Goal: Book appointment/travel/reservation

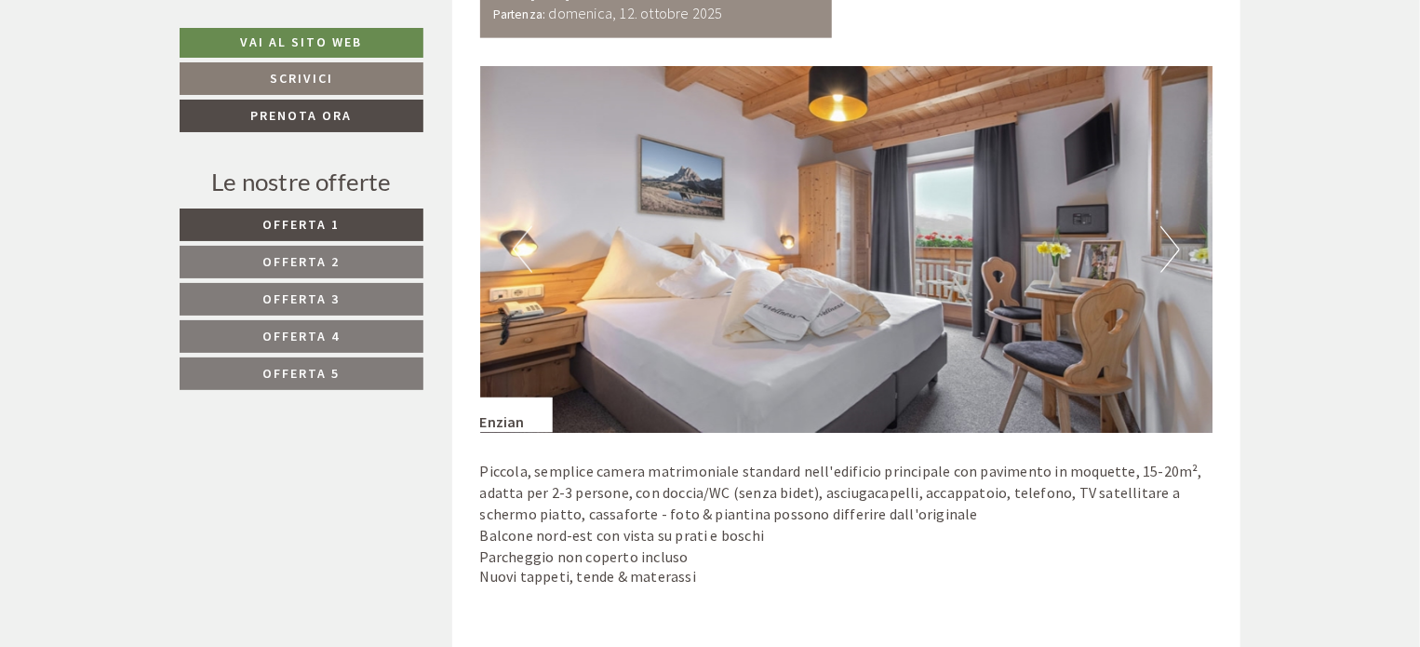
scroll to position [1240, 0]
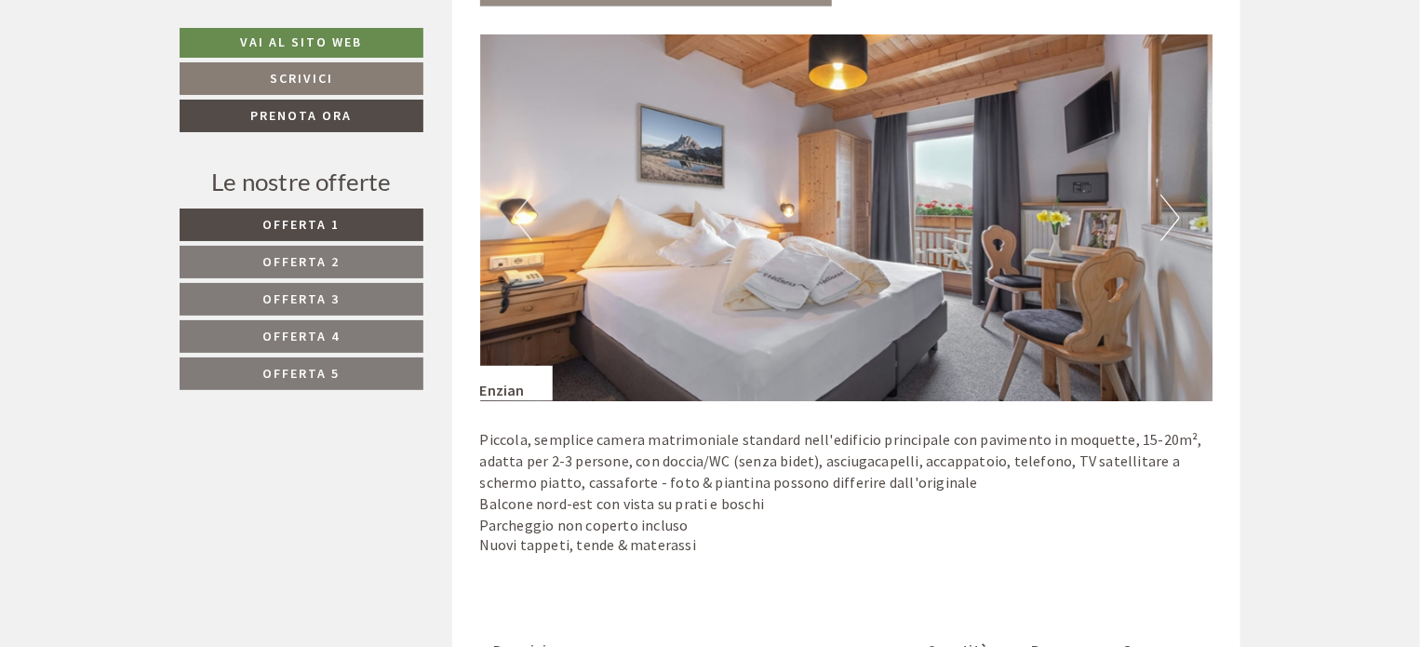
click at [1173, 211] on button "Next" at bounding box center [1170, 217] width 20 height 47
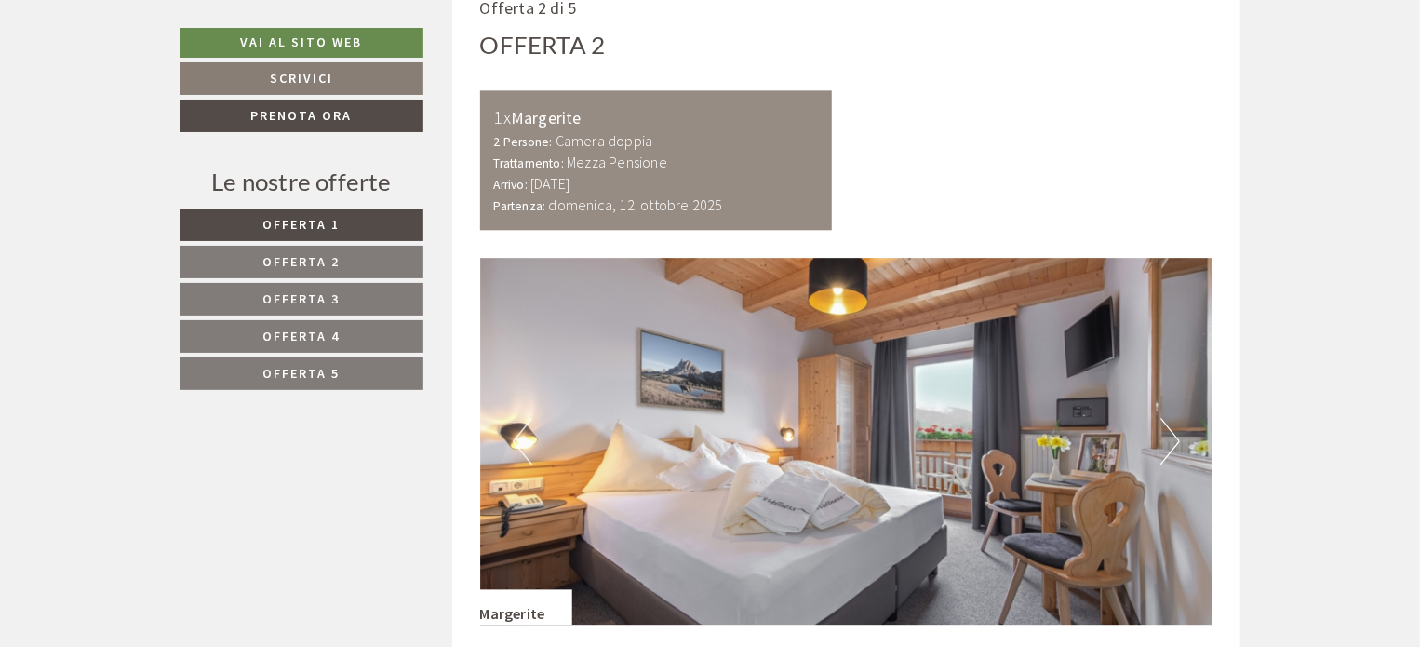
scroll to position [2481, 0]
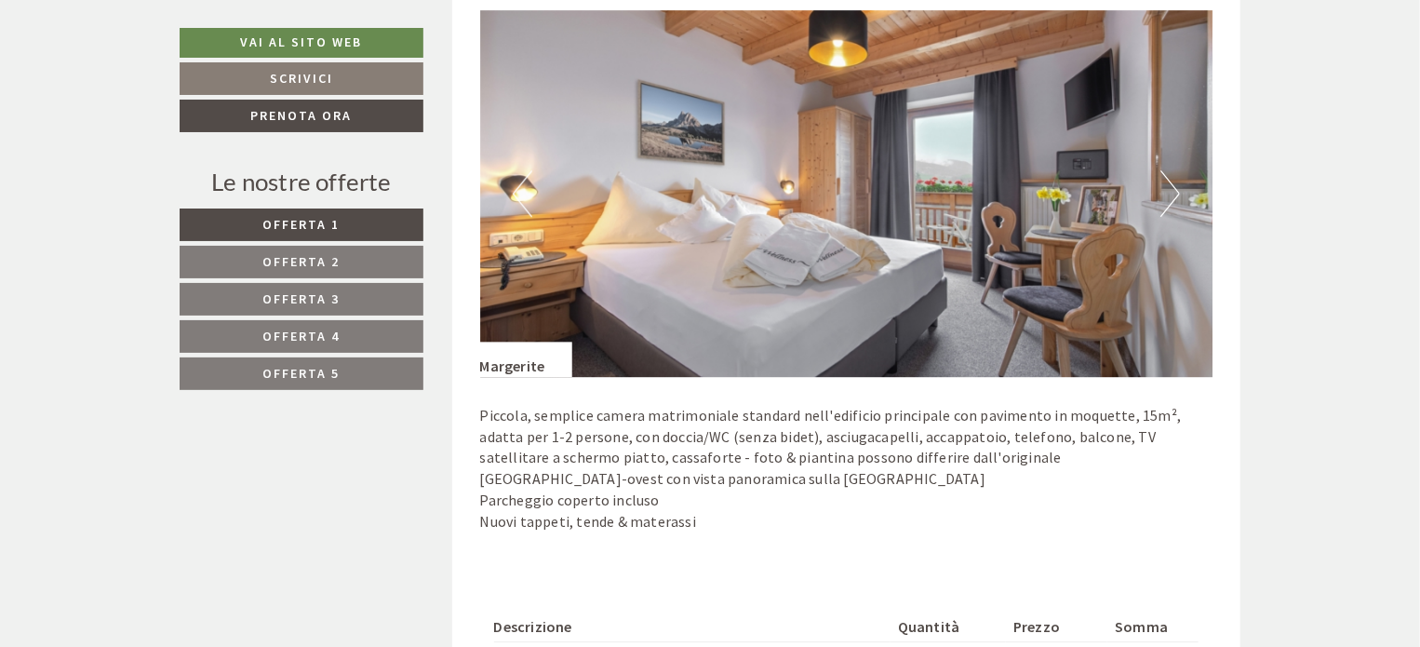
click at [1175, 183] on button "Next" at bounding box center [1170, 193] width 20 height 47
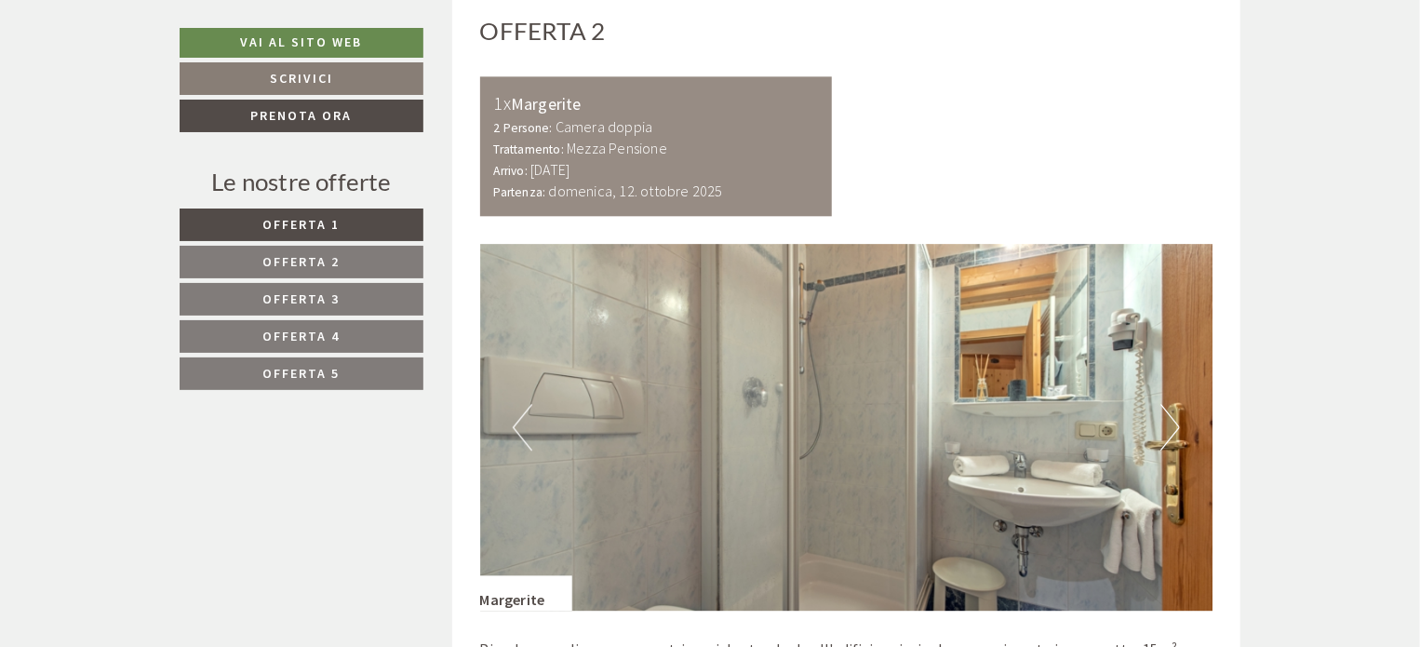
scroll to position [2233, 0]
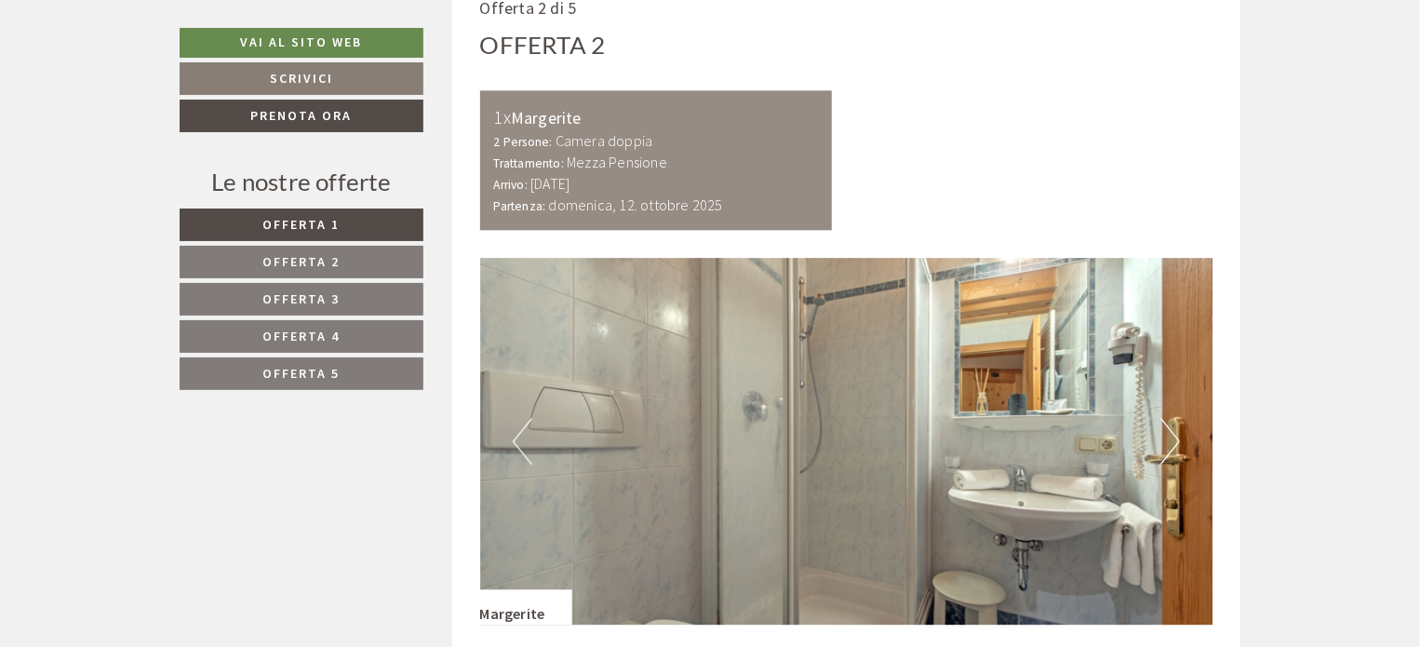
click at [1173, 434] on button "Next" at bounding box center [1170, 441] width 20 height 47
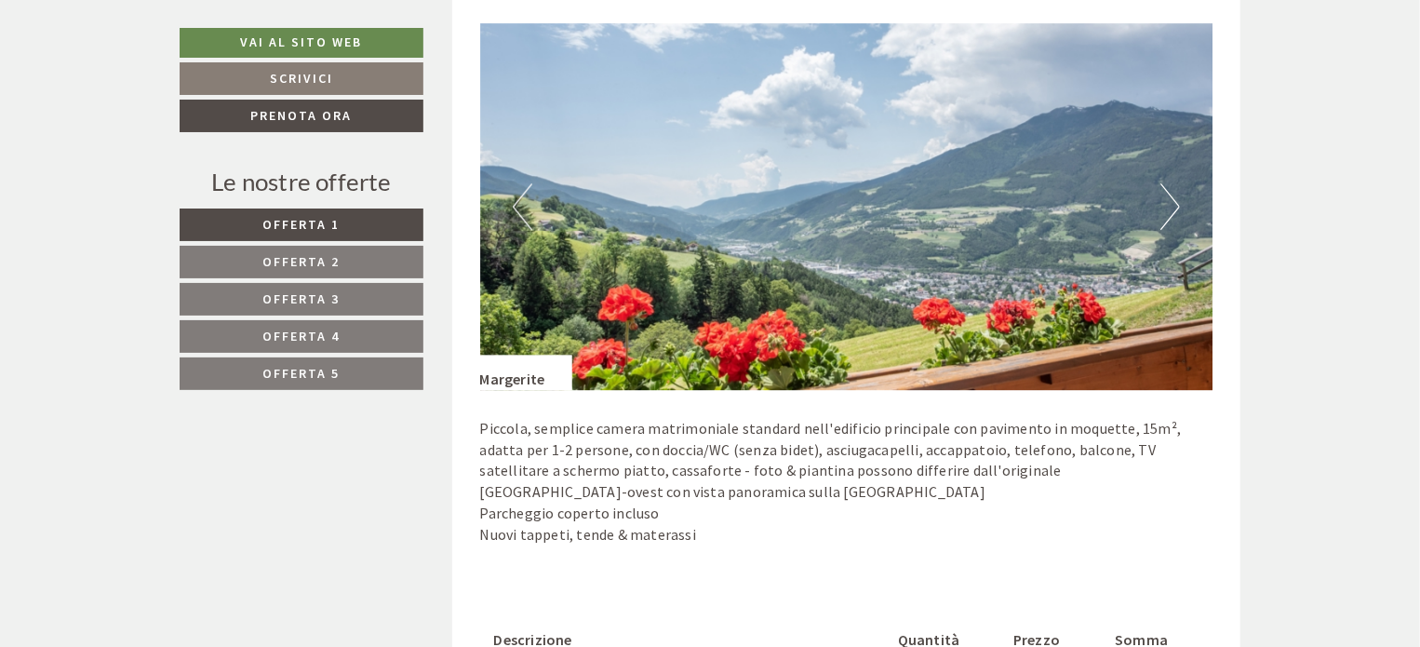
scroll to position [2481, 0]
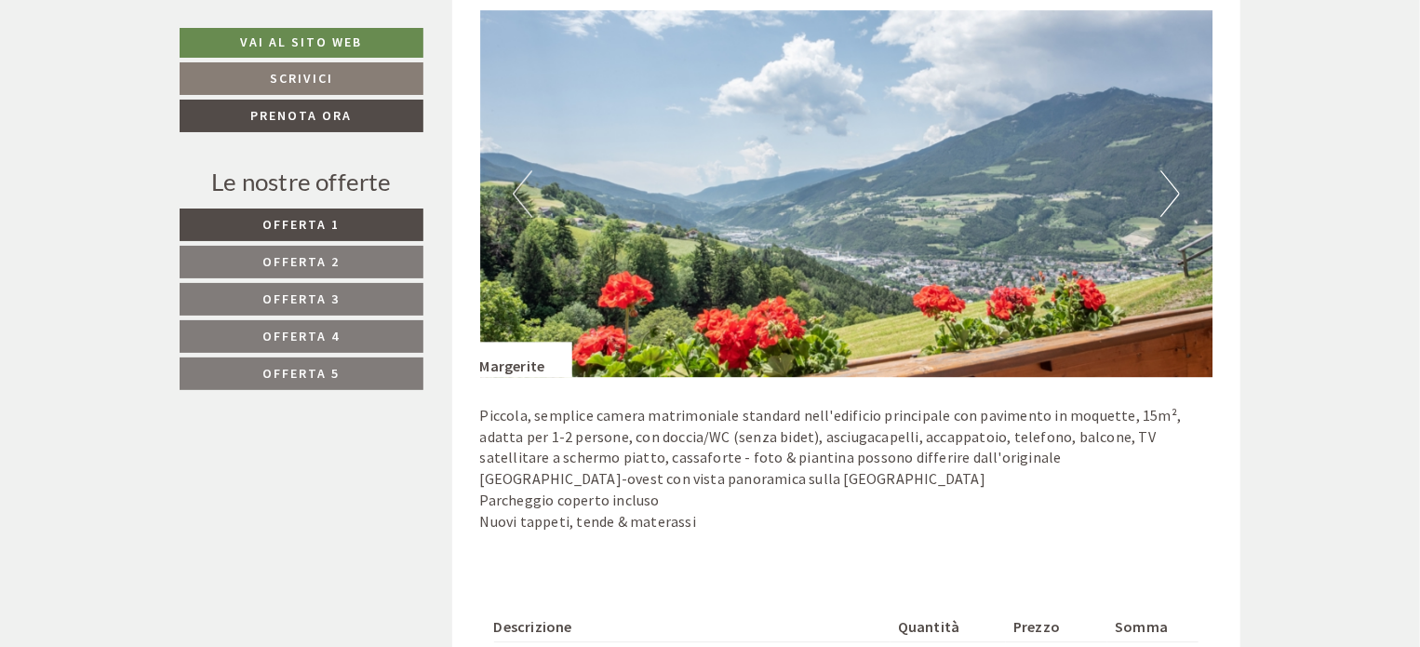
click at [1170, 183] on button "Next" at bounding box center [1170, 193] width 20 height 47
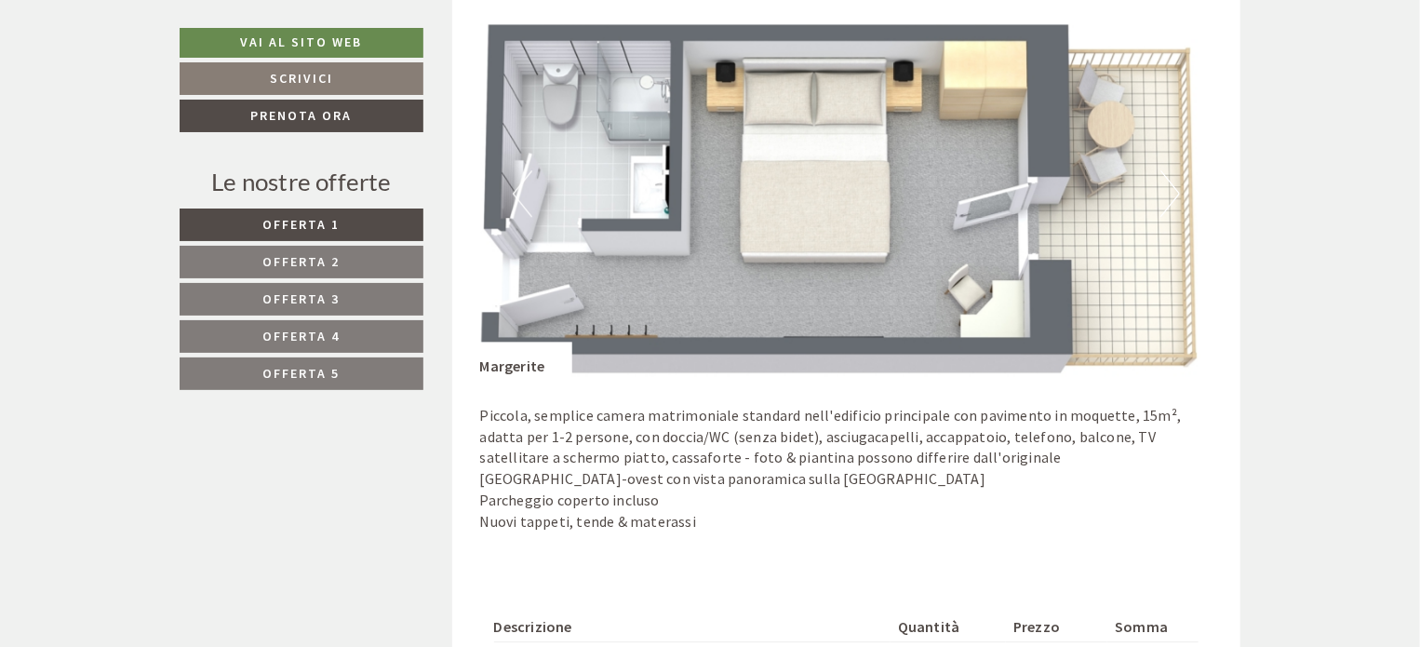
click at [1172, 194] on button "Next" at bounding box center [1170, 193] width 20 height 47
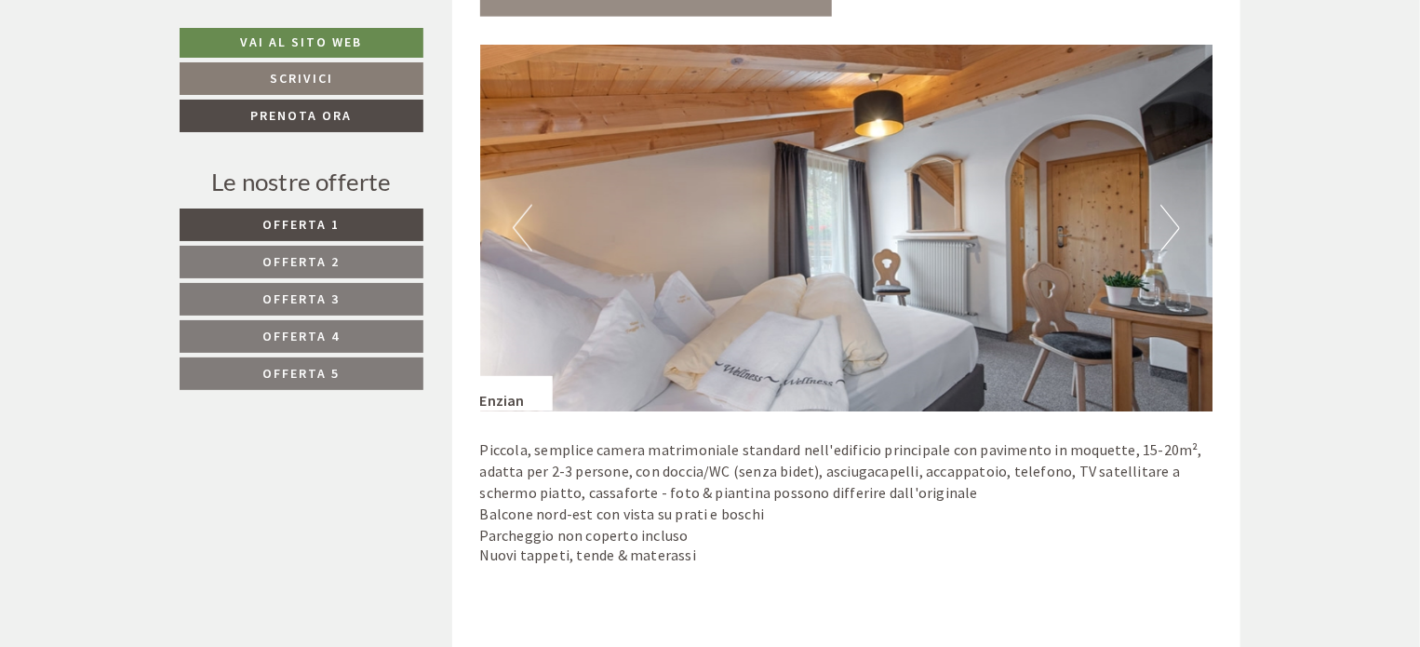
scroll to position [1240, 0]
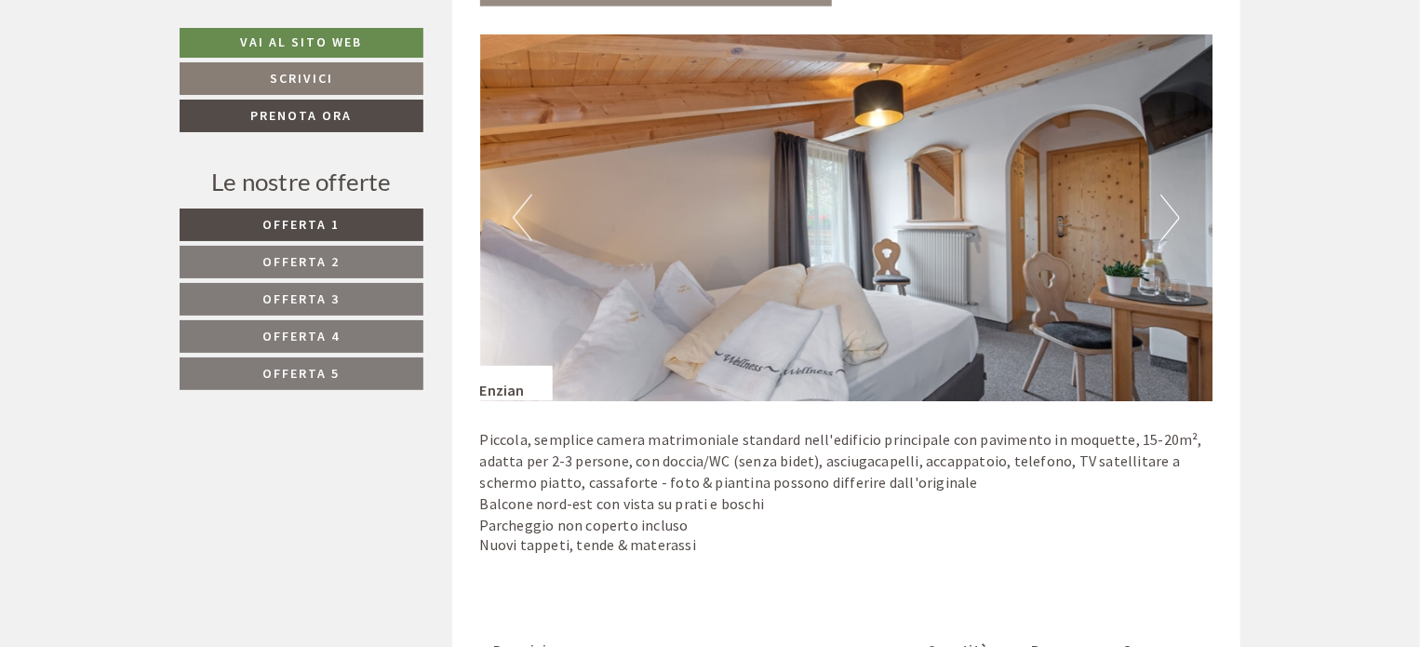
click at [1173, 220] on button "Next" at bounding box center [1170, 217] width 20 height 47
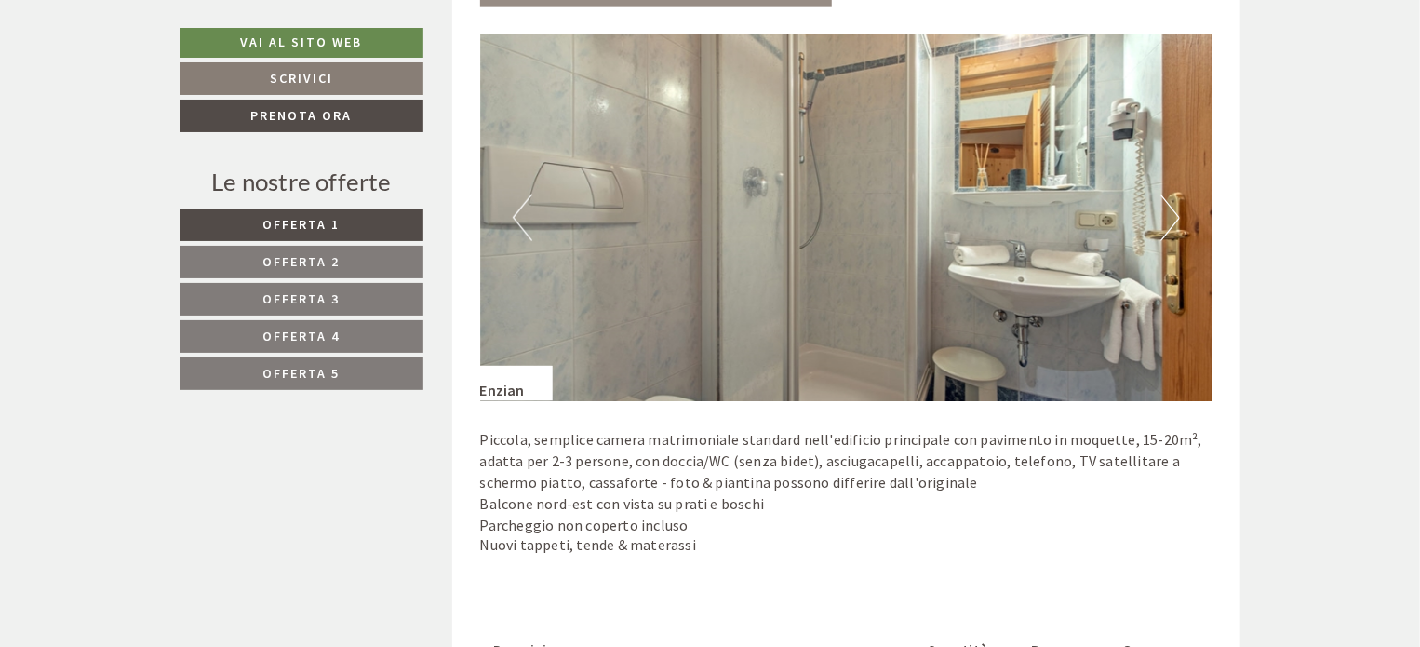
click at [1174, 219] on button "Next" at bounding box center [1170, 217] width 20 height 47
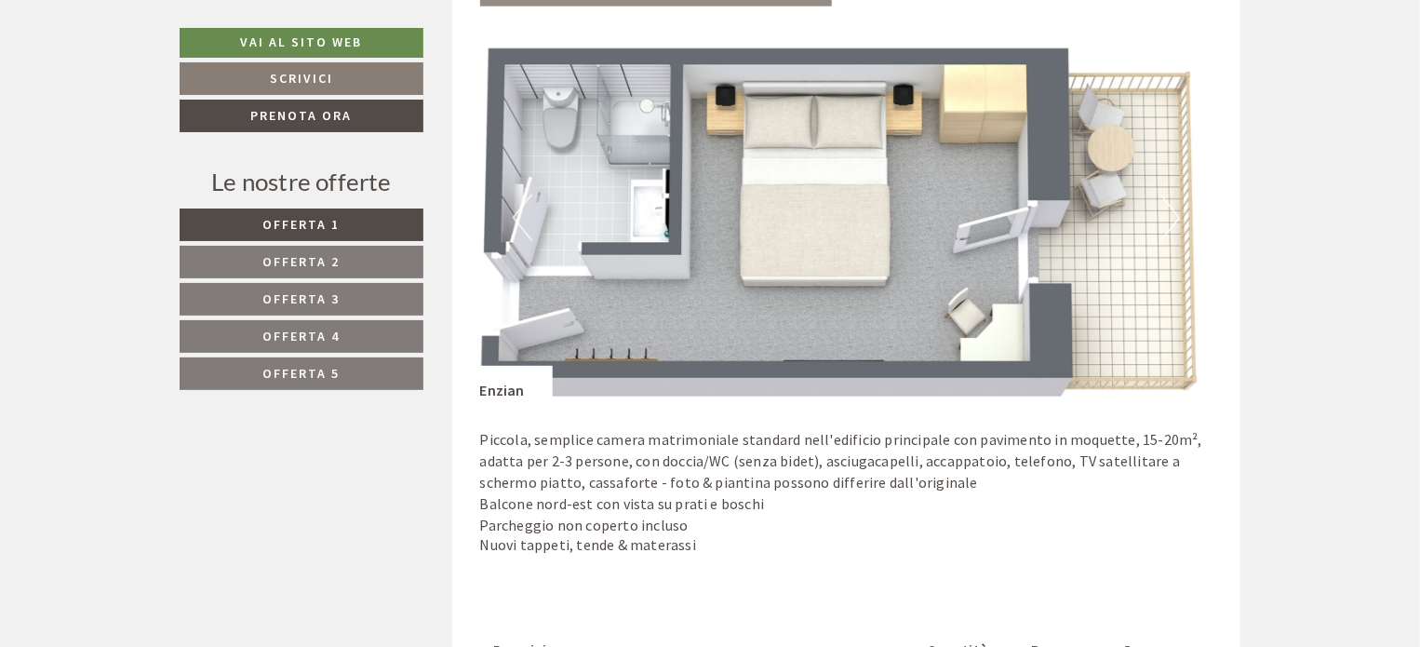
click at [1174, 217] on button "Next" at bounding box center [1170, 217] width 20 height 47
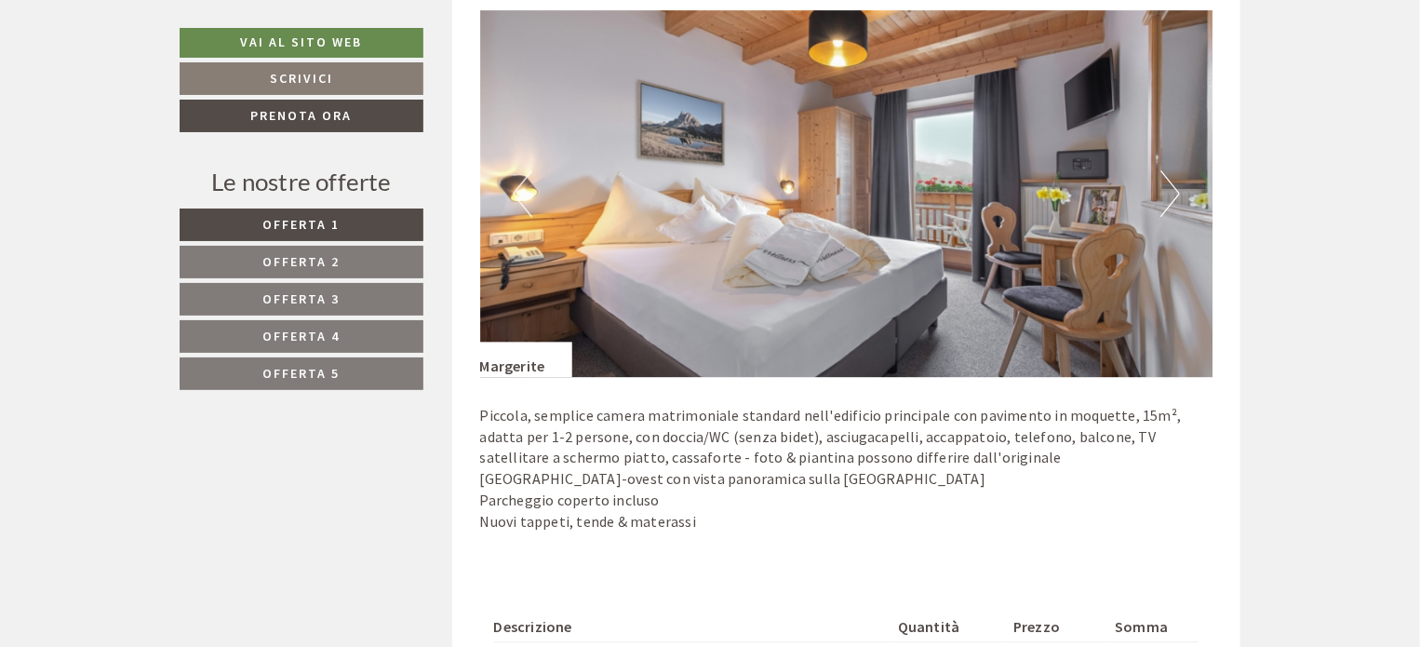
scroll to position [2729, 0]
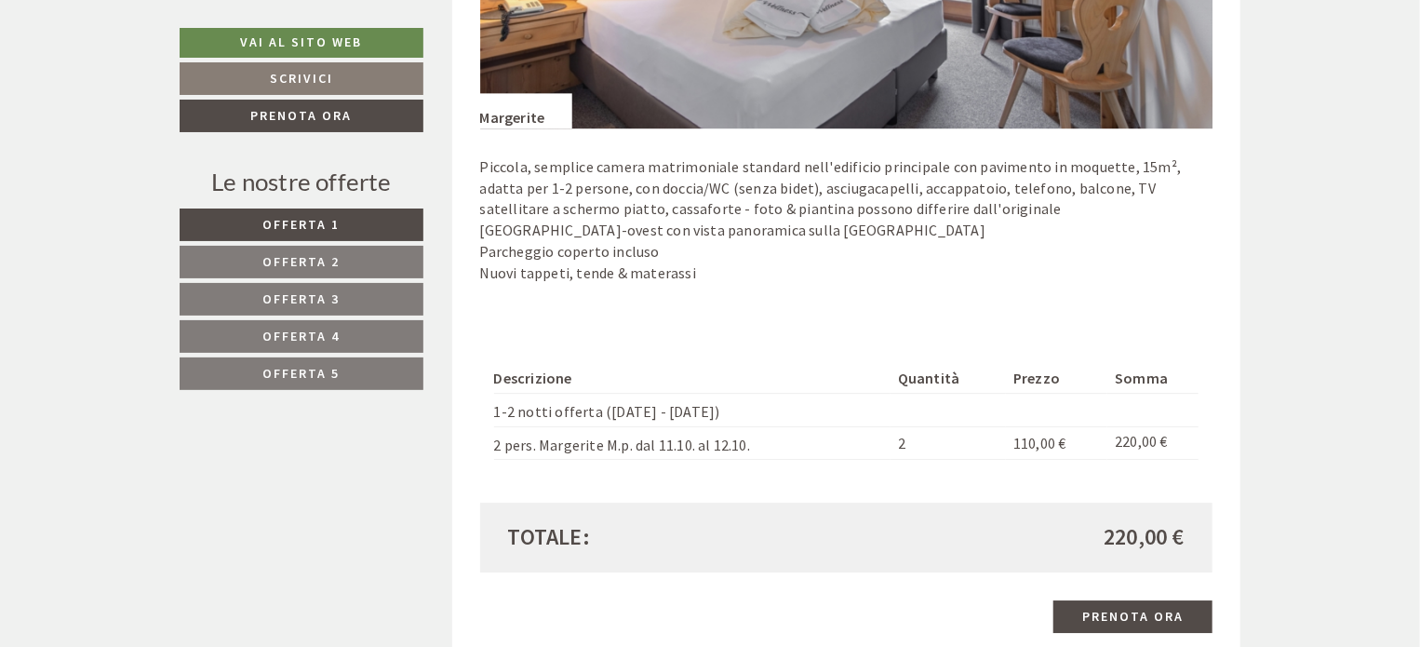
click at [289, 290] on span "Offerta 3" at bounding box center [301, 298] width 77 height 17
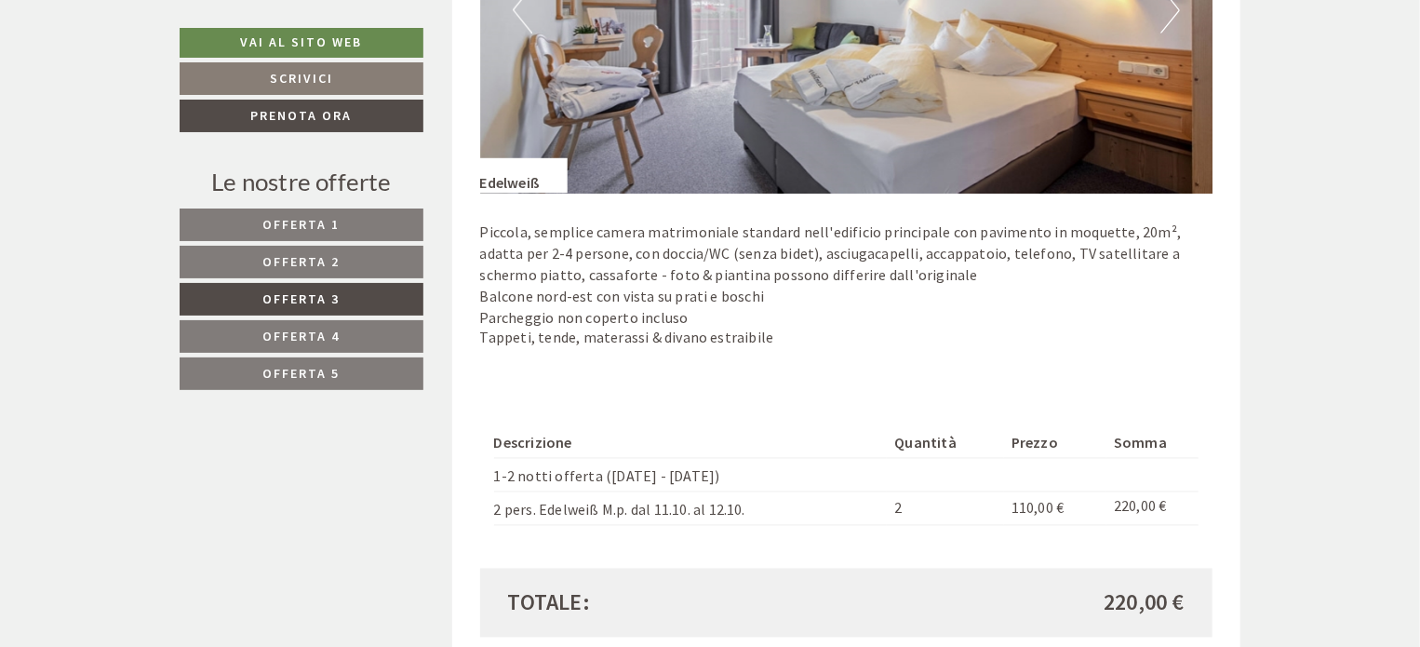
scroll to position [1464, 0]
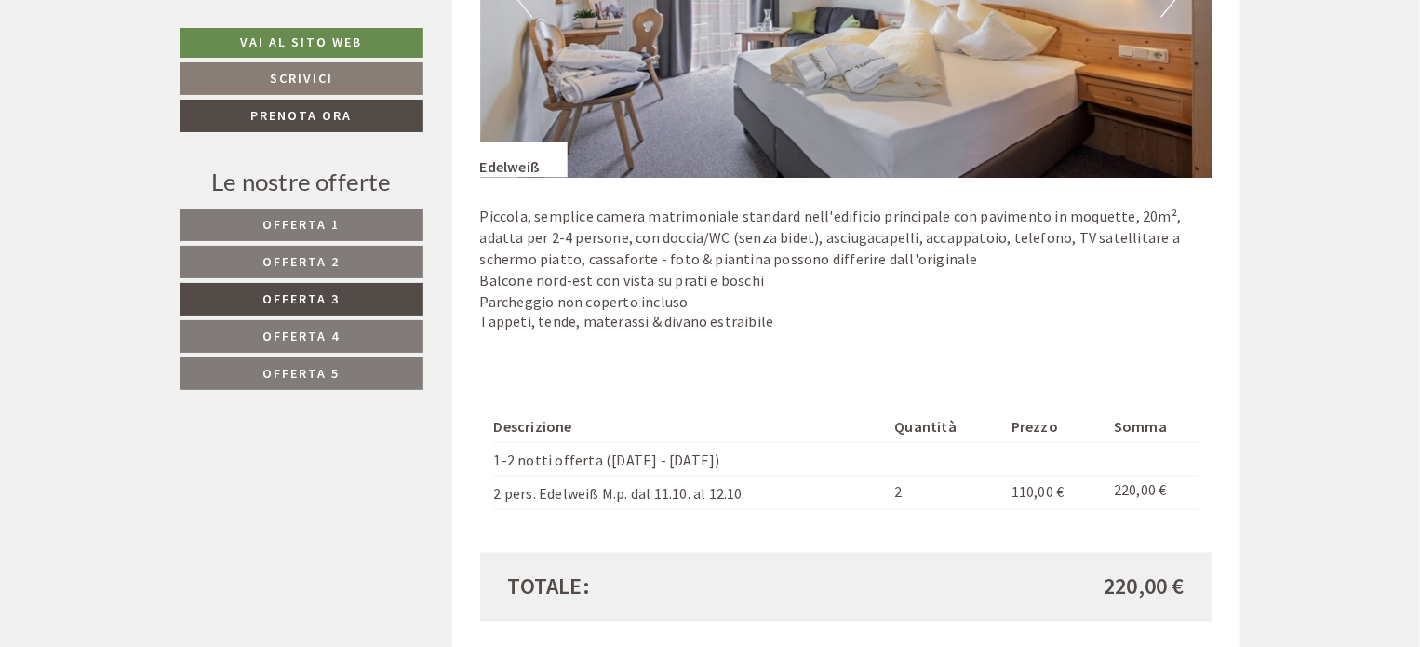
click at [320, 335] on span "Offerta 4" at bounding box center [301, 336] width 77 height 17
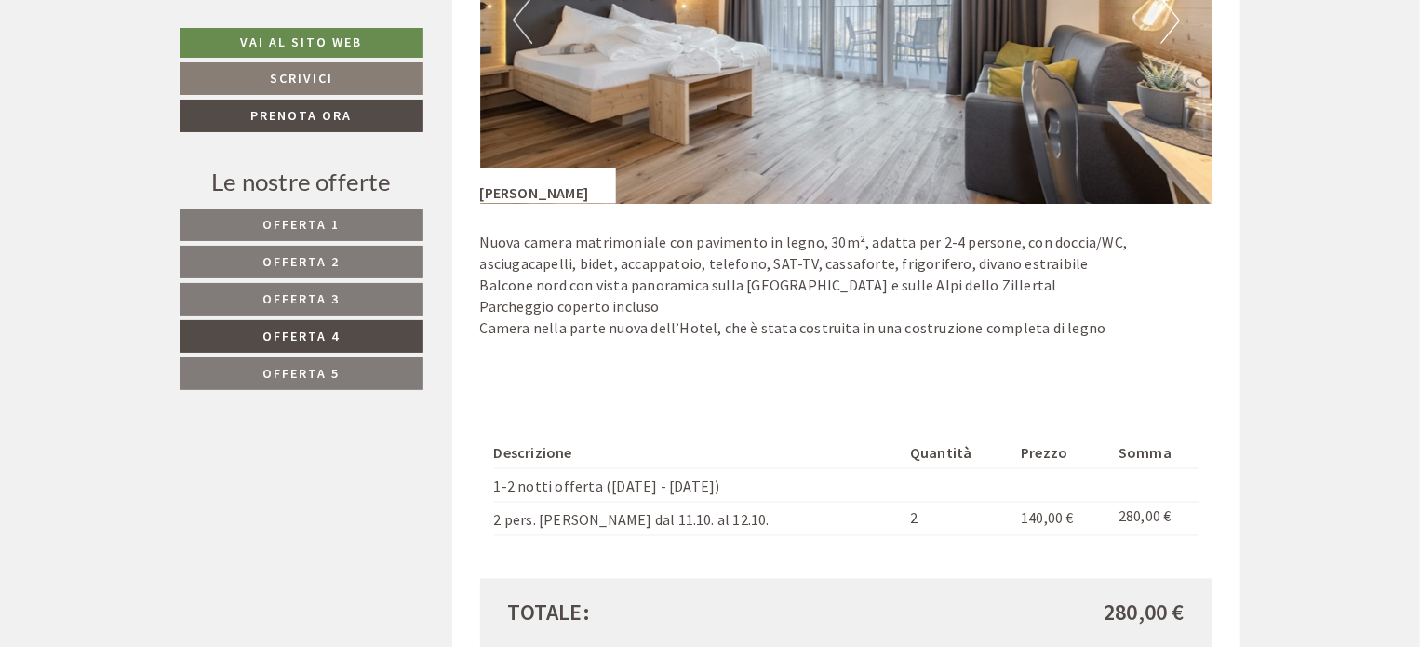
scroll to position [1465, 0]
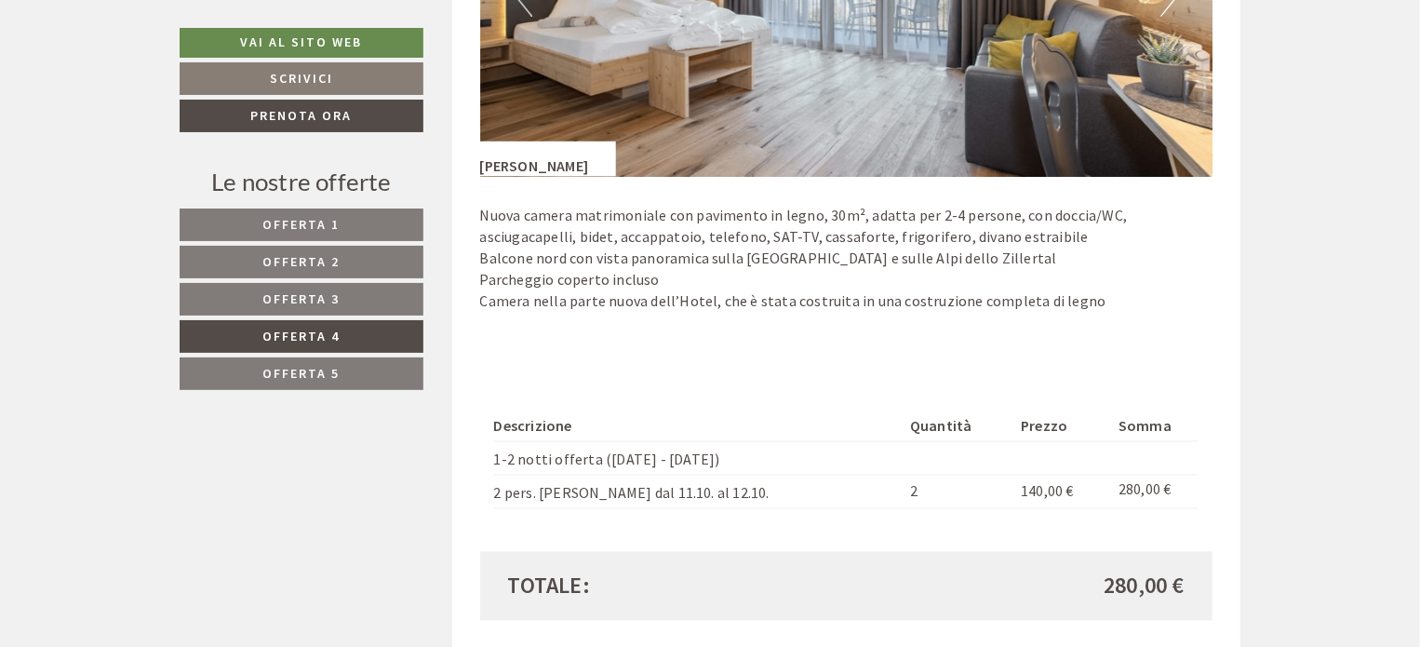
click at [281, 379] on span "Offerta 5" at bounding box center [301, 373] width 77 height 17
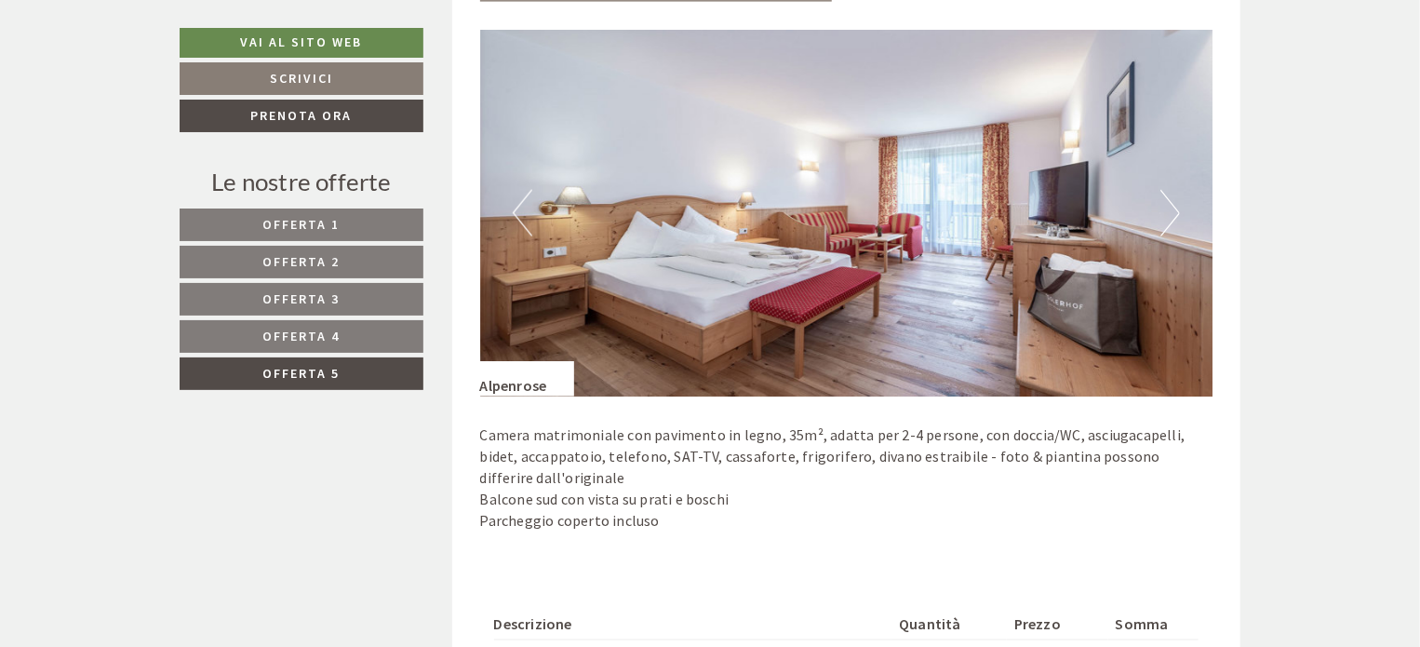
scroll to position [1216, 0]
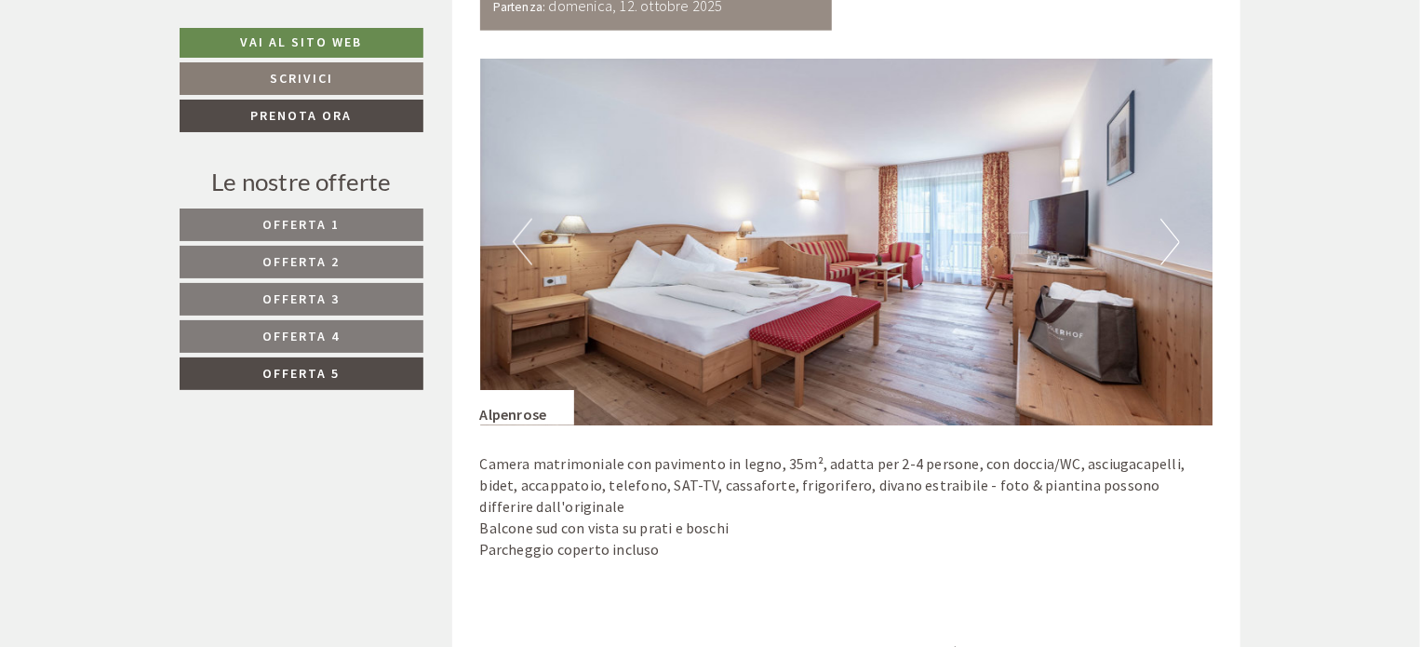
click at [295, 256] on span "Offerta 2" at bounding box center [301, 261] width 77 height 17
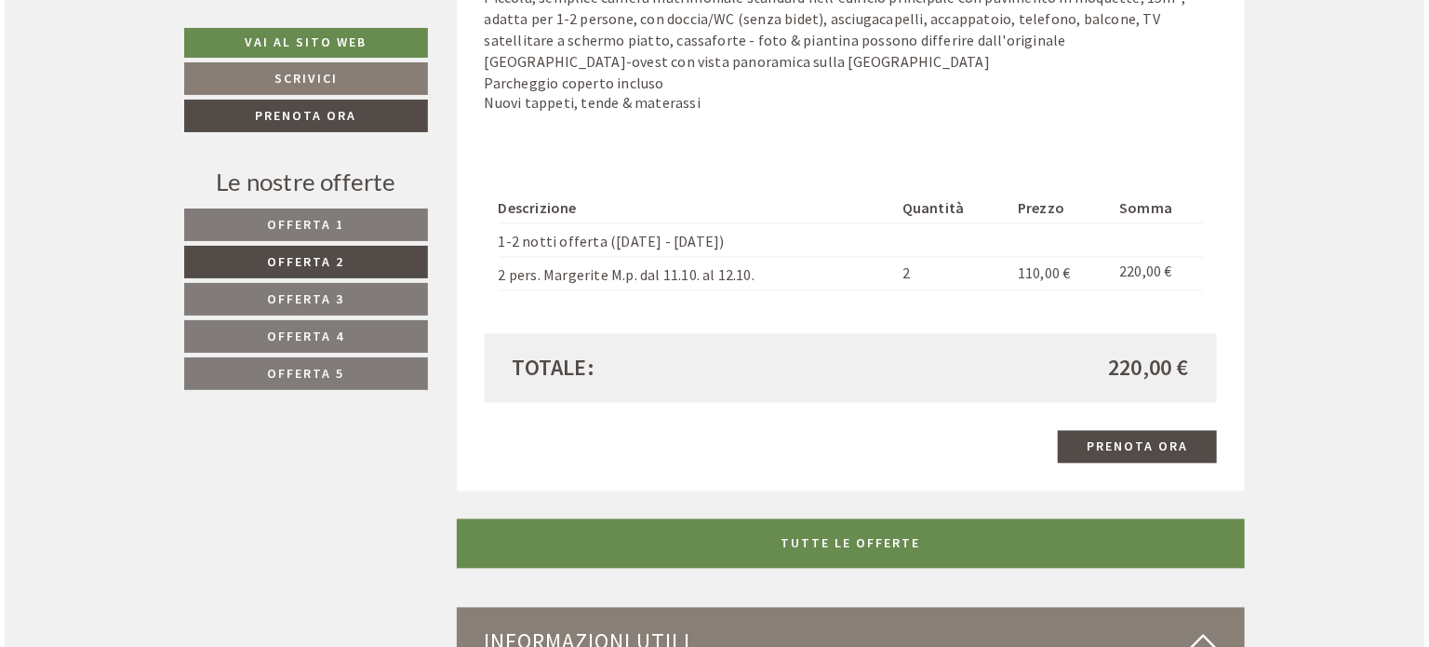
scroll to position [1712, 0]
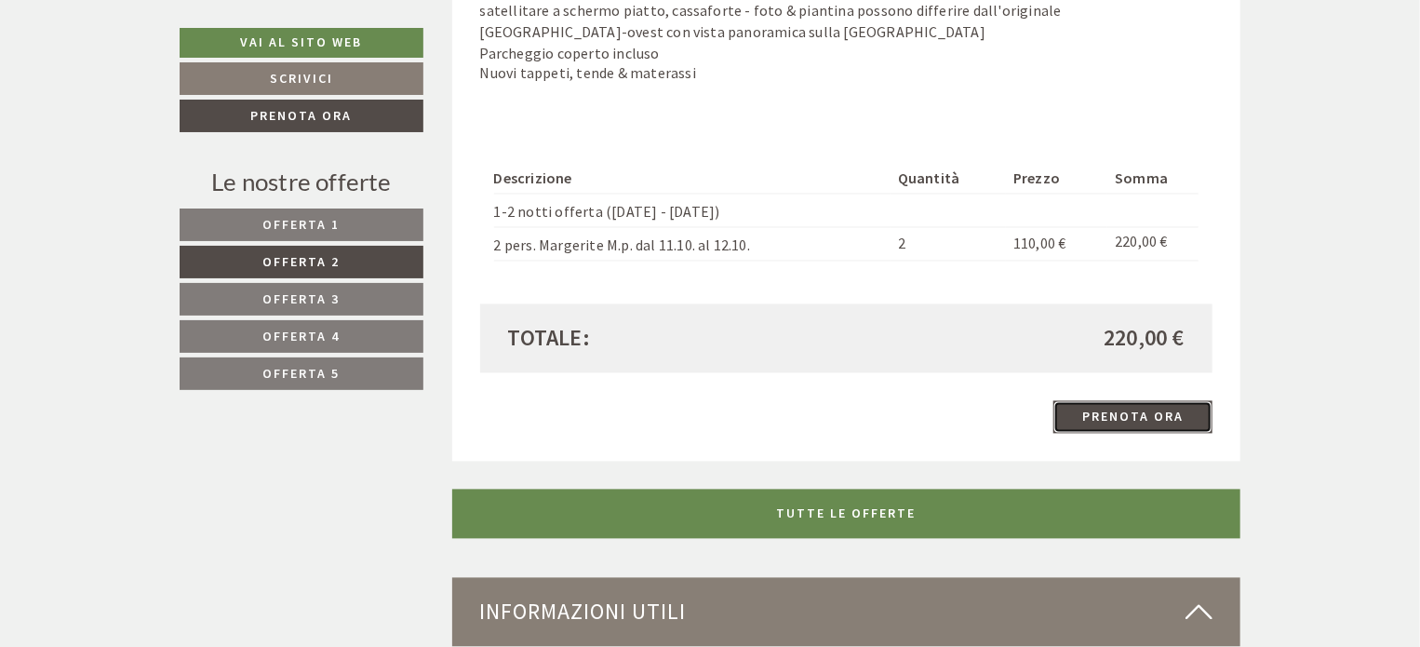
click at [1135, 412] on link "Prenota ora" at bounding box center [1132, 417] width 159 height 33
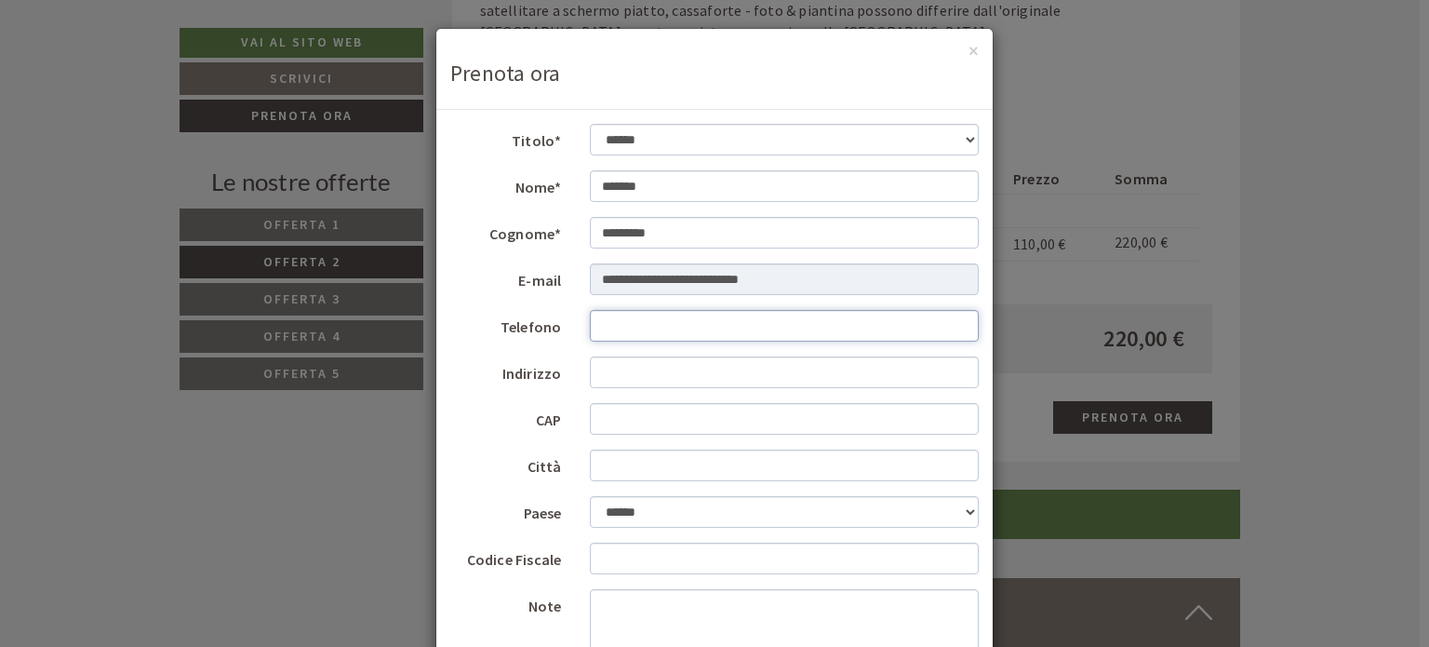
click at [646, 332] on input "Telefono" at bounding box center [785, 326] width 390 height 32
type input "**********"
type input "*****"
type input "**********"
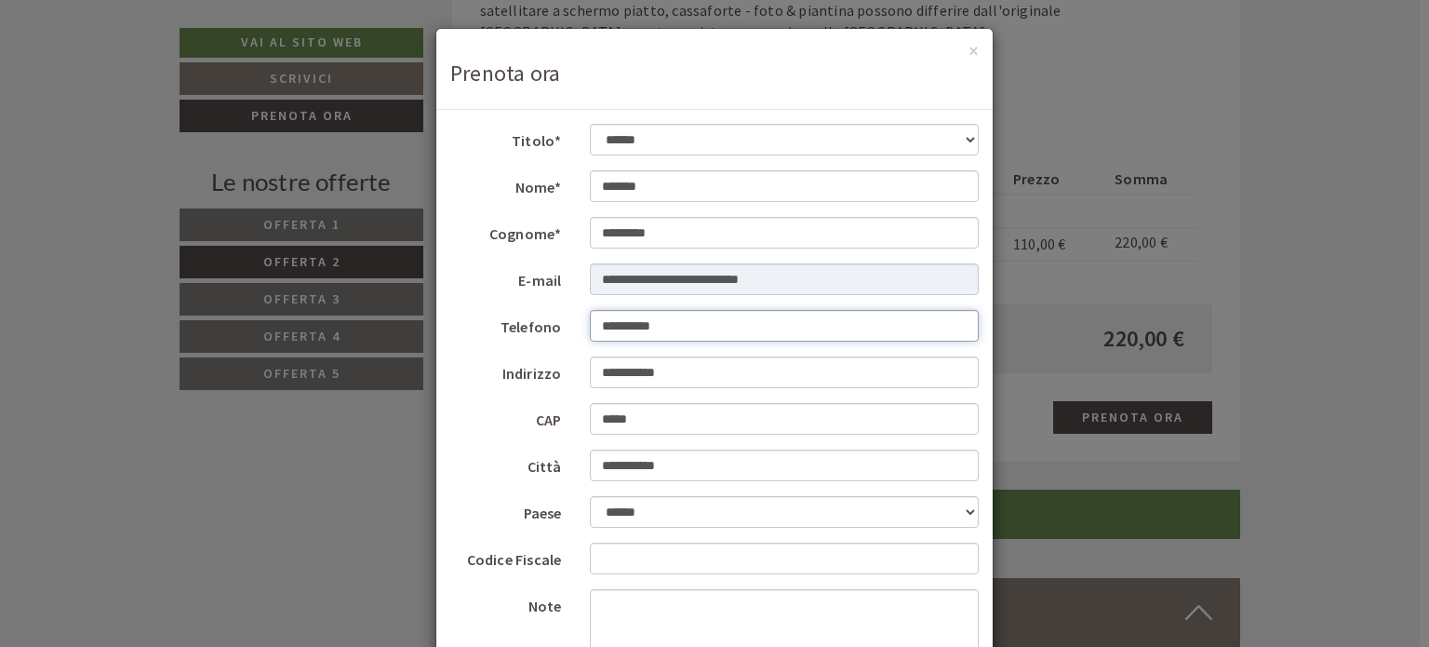
scroll to position [241, 0]
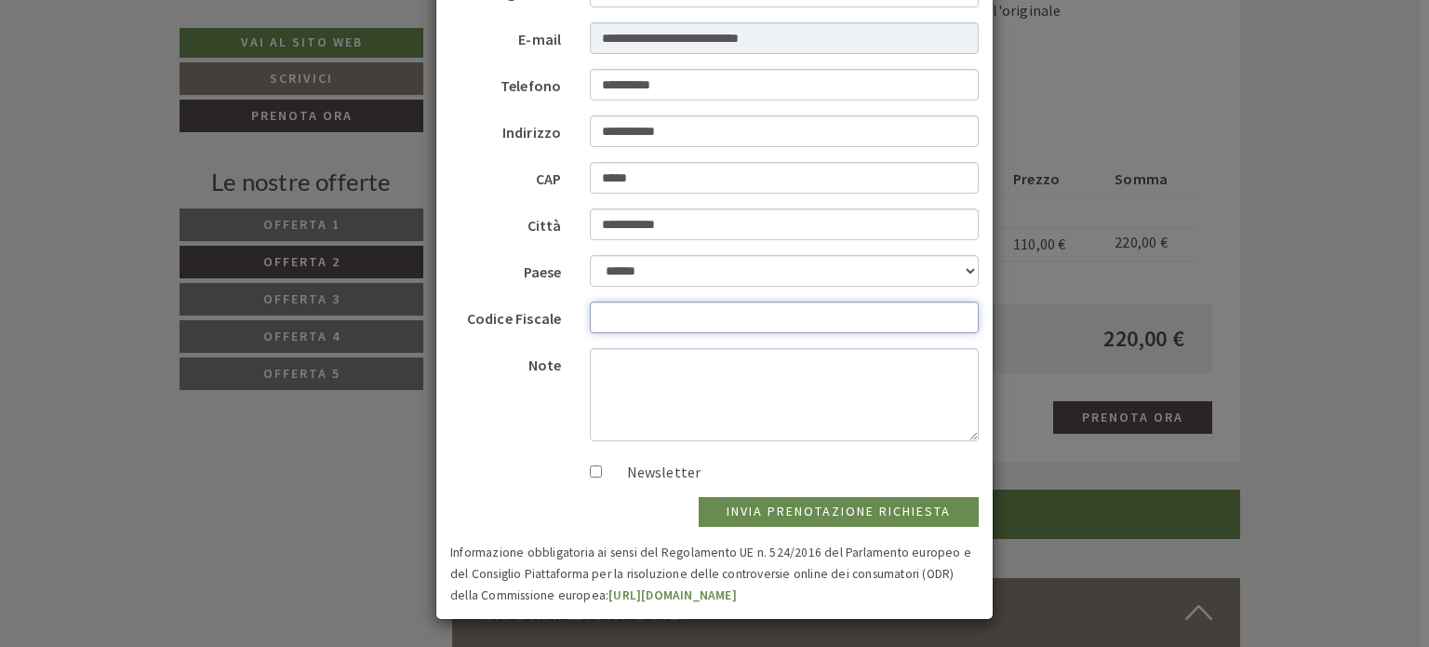
click at [640, 318] on input "Codice Fiscale" at bounding box center [785, 318] width 390 height 32
type input "*"
type input "**********"
click at [837, 510] on button "invia prenotazione richiesta" at bounding box center [839, 512] width 280 height 30
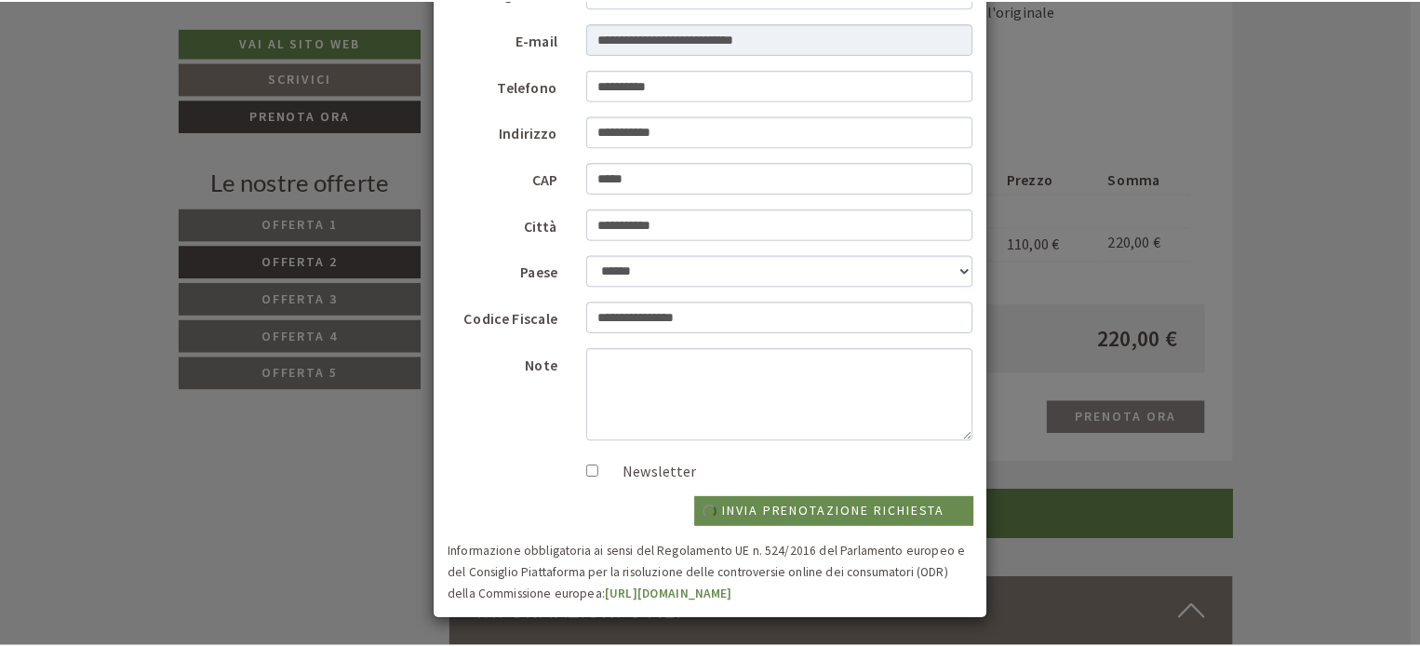
scroll to position [0, 0]
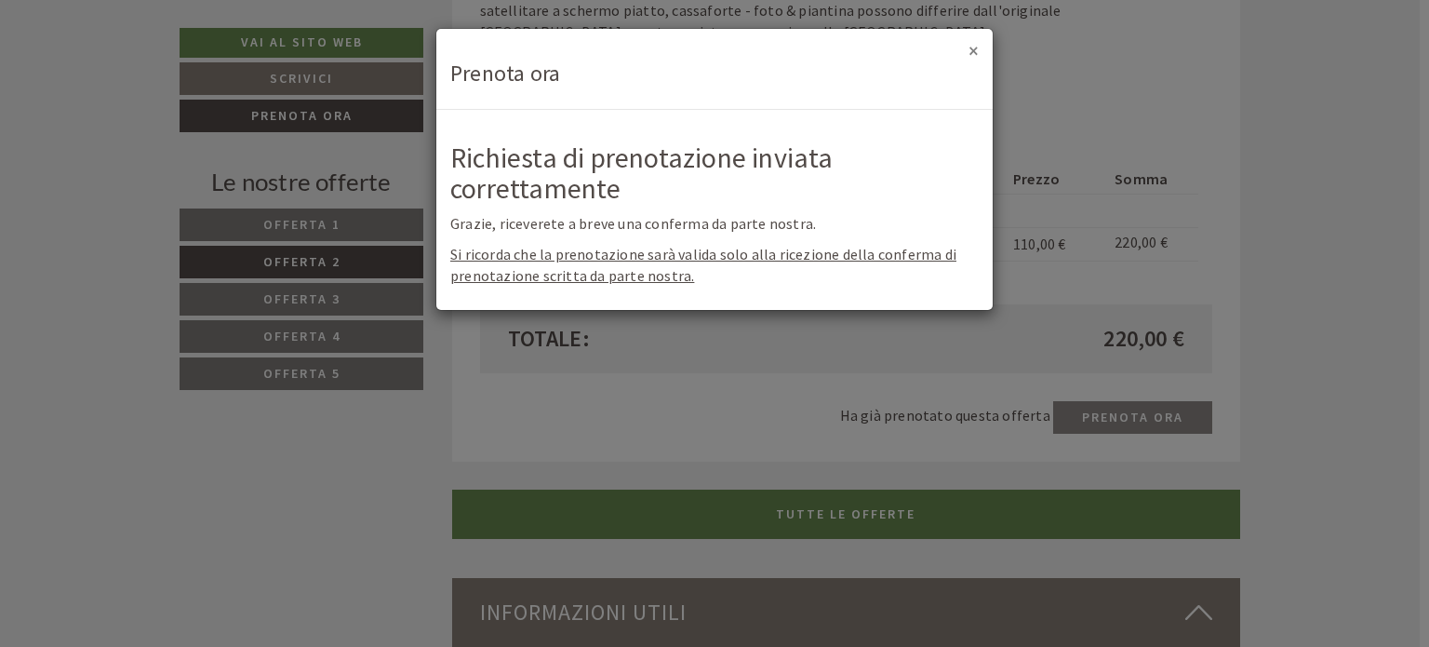
click at [974, 51] on button "×" at bounding box center [974, 51] width 10 height 20
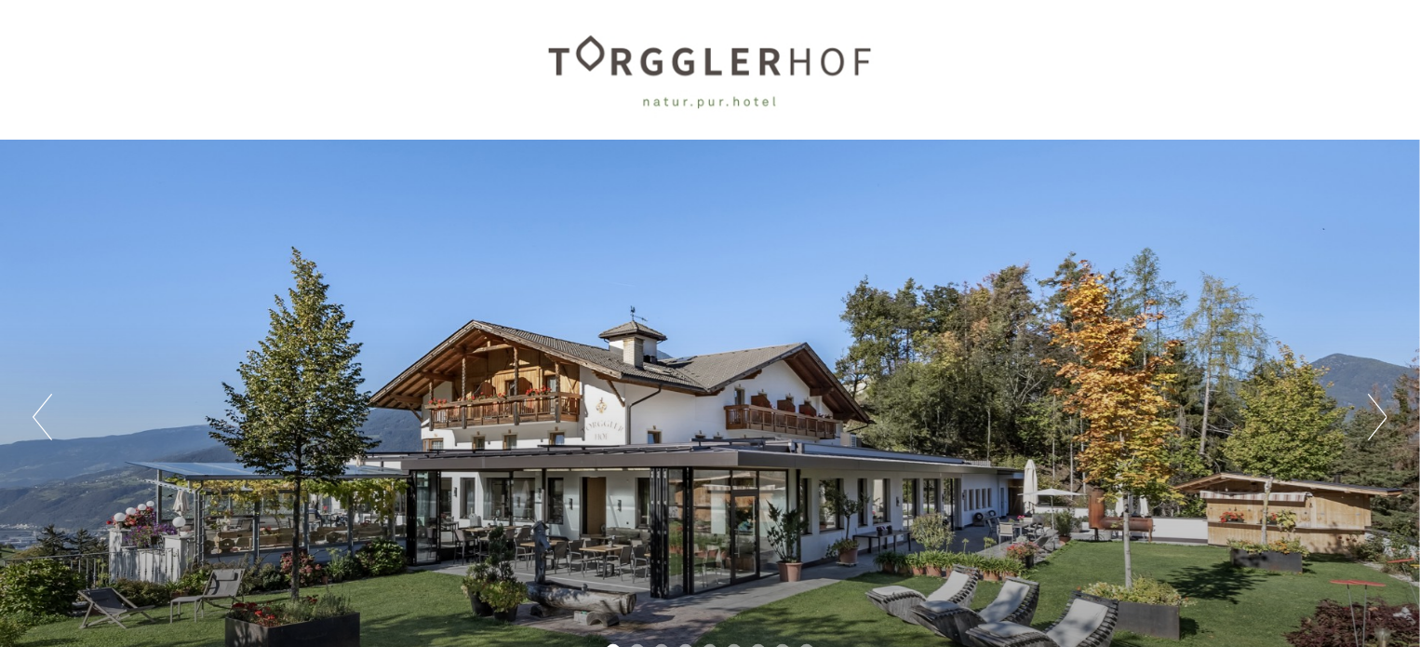
scroll to position [248, 0]
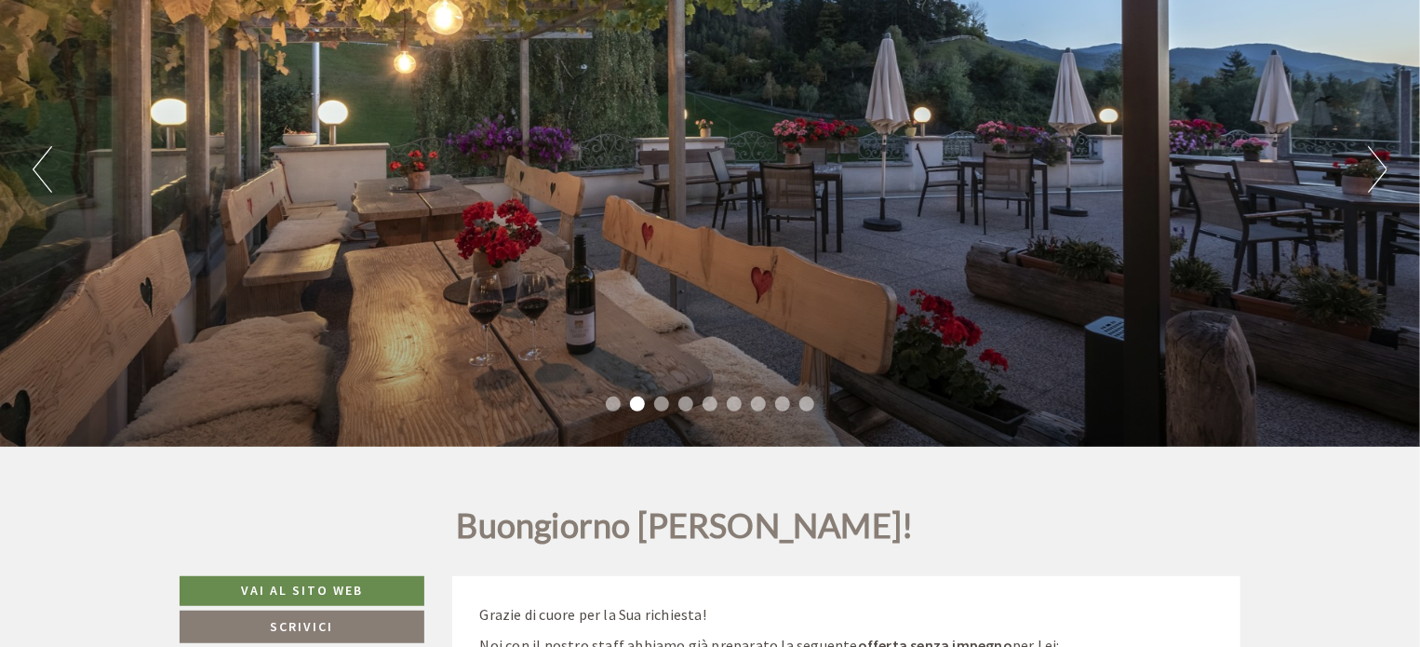
click at [1384, 163] on button "Next" at bounding box center [1378, 169] width 20 height 47
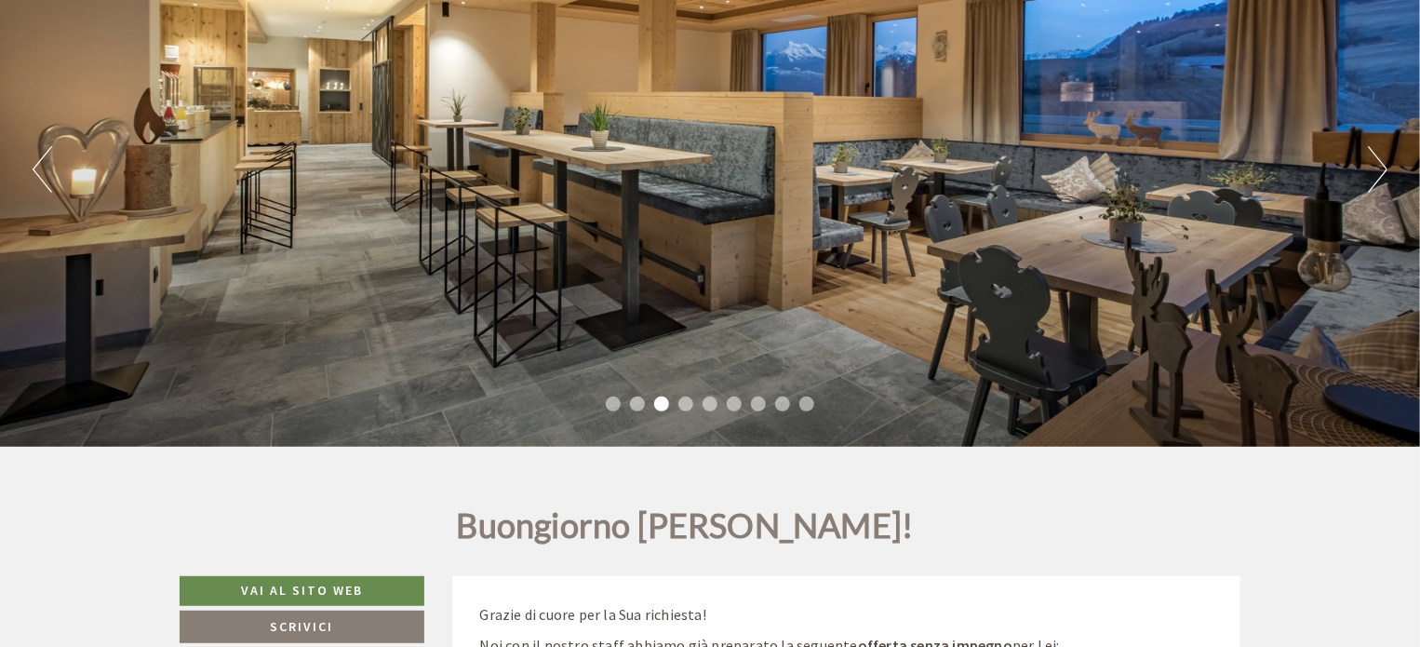
click at [1382, 162] on button "Next" at bounding box center [1378, 169] width 20 height 47
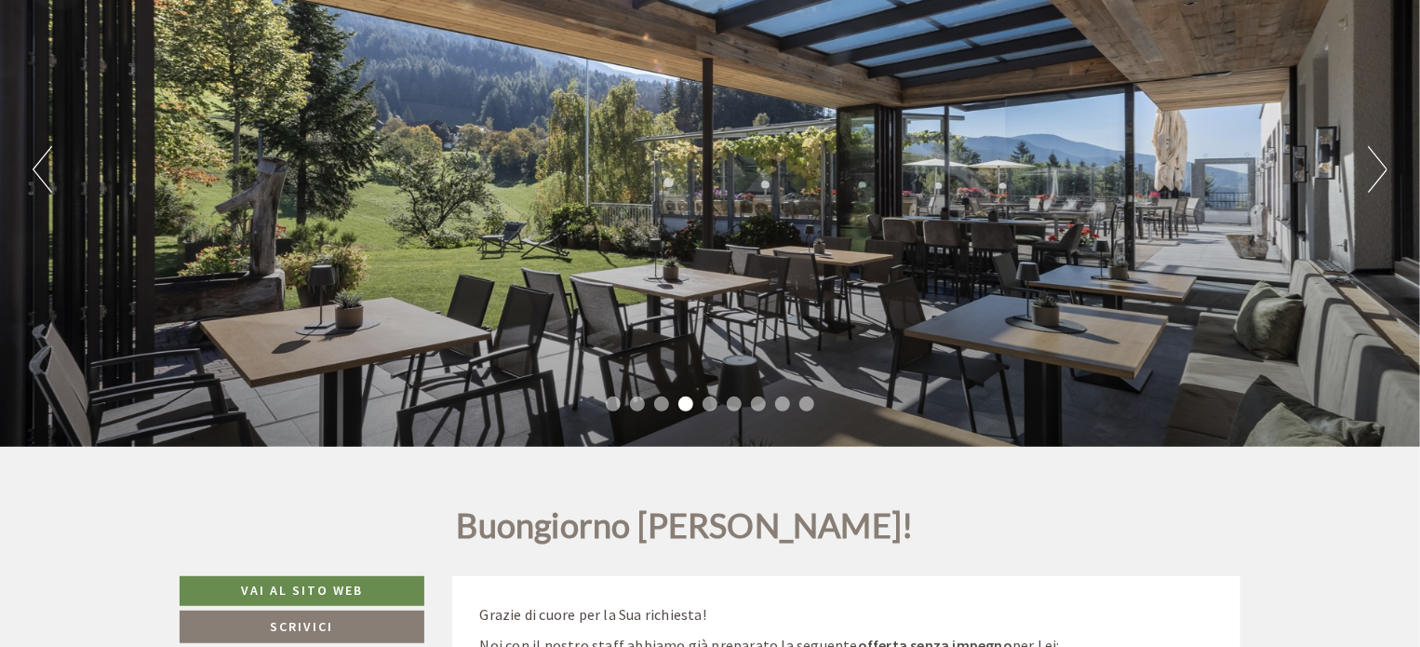
click at [1381, 162] on button "Next" at bounding box center [1378, 169] width 20 height 47
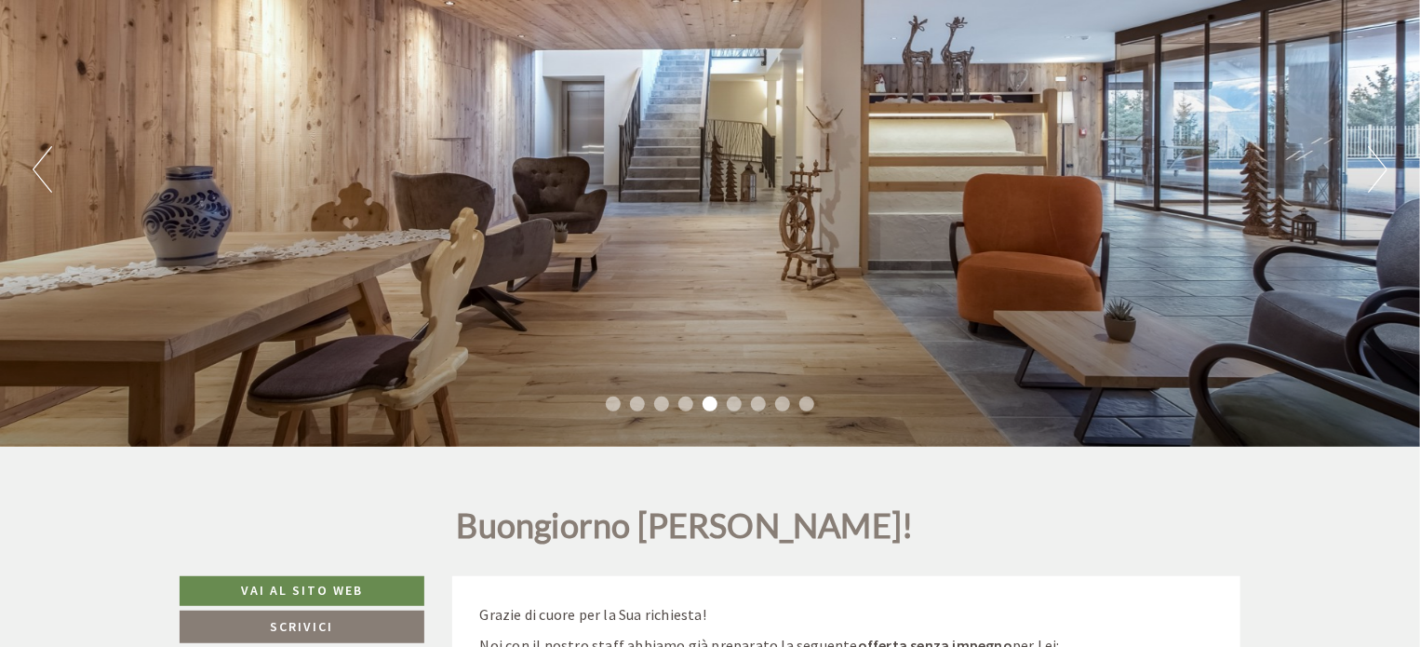
click at [1381, 162] on button "Next" at bounding box center [1378, 169] width 20 height 47
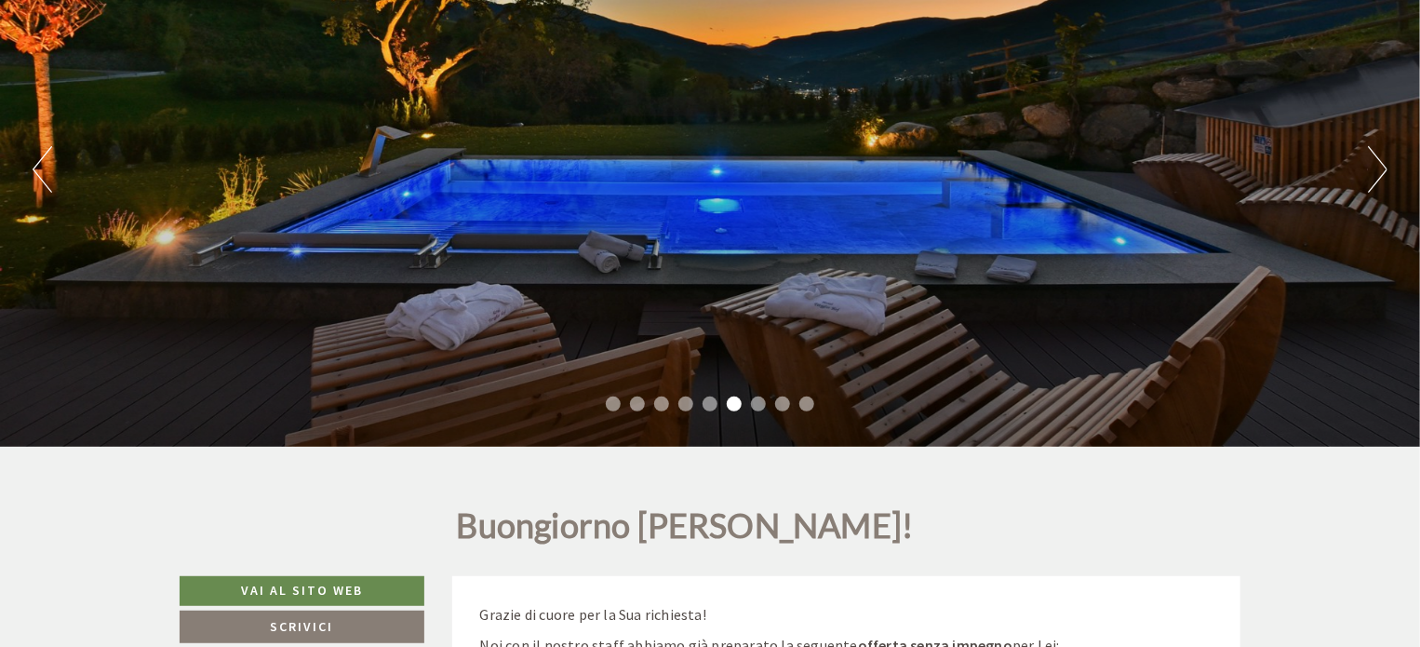
click at [1381, 162] on button "Next" at bounding box center [1378, 169] width 20 height 47
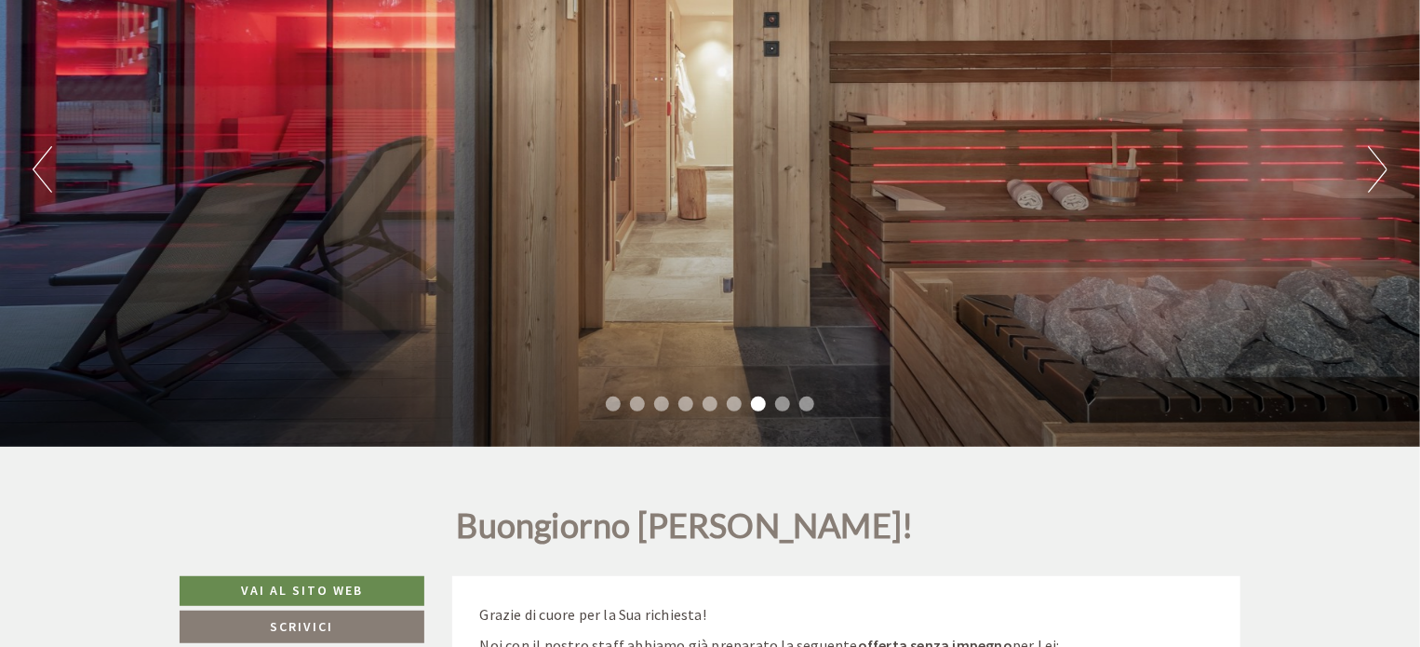
click at [1381, 162] on button "Next" at bounding box center [1378, 169] width 20 height 47
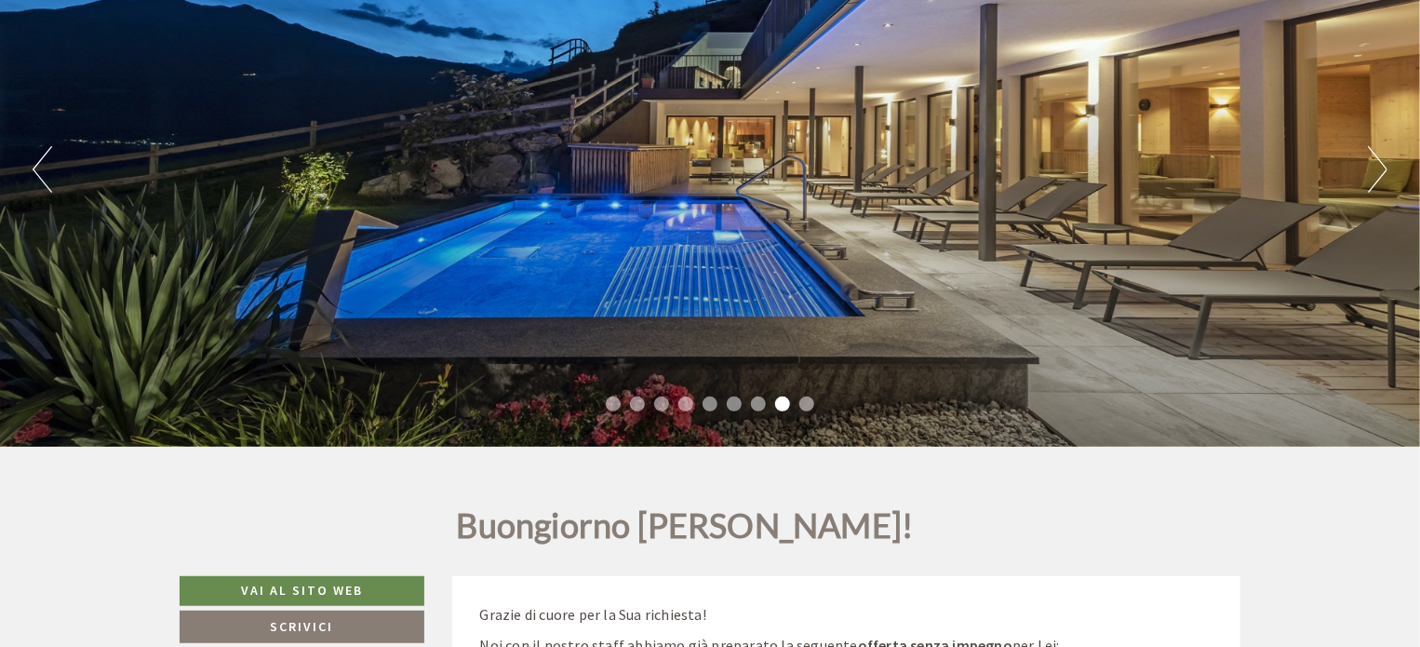
click at [1381, 162] on button "Next" at bounding box center [1378, 169] width 20 height 47
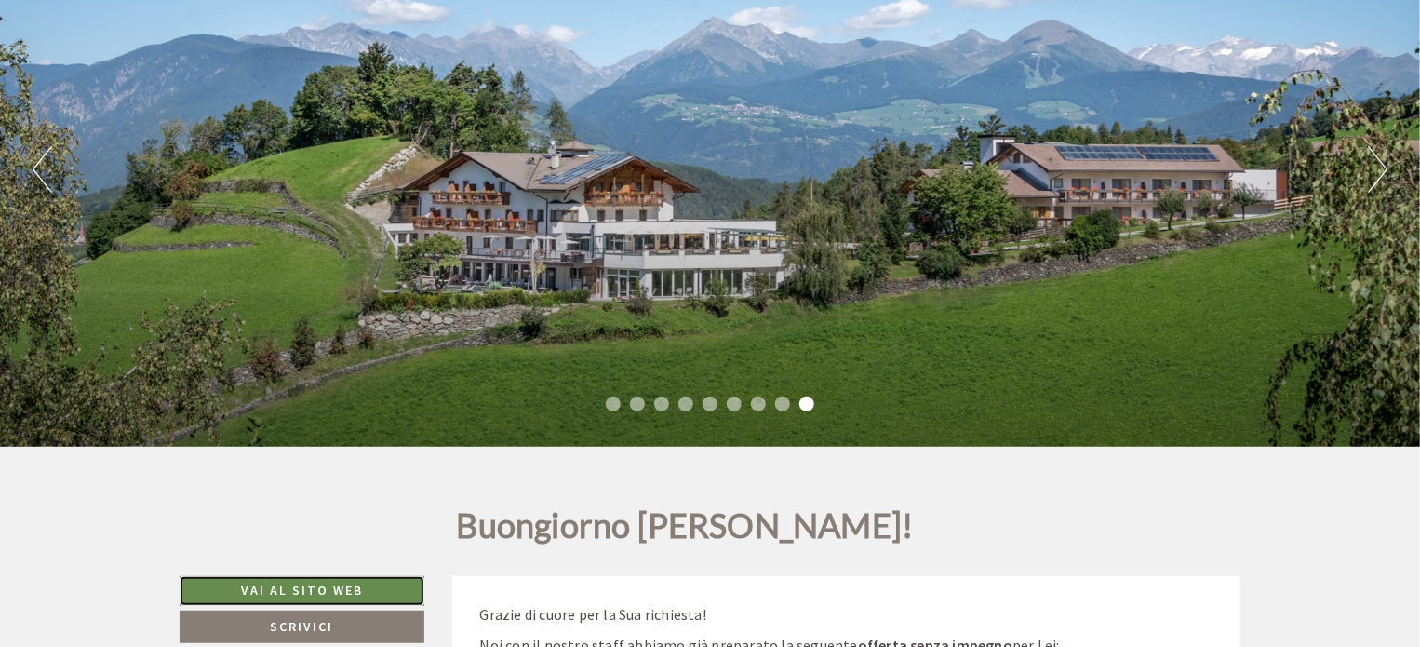
click at [313, 583] on link "Vai al sito web" at bounding box center [302, 591] width 245 height 30
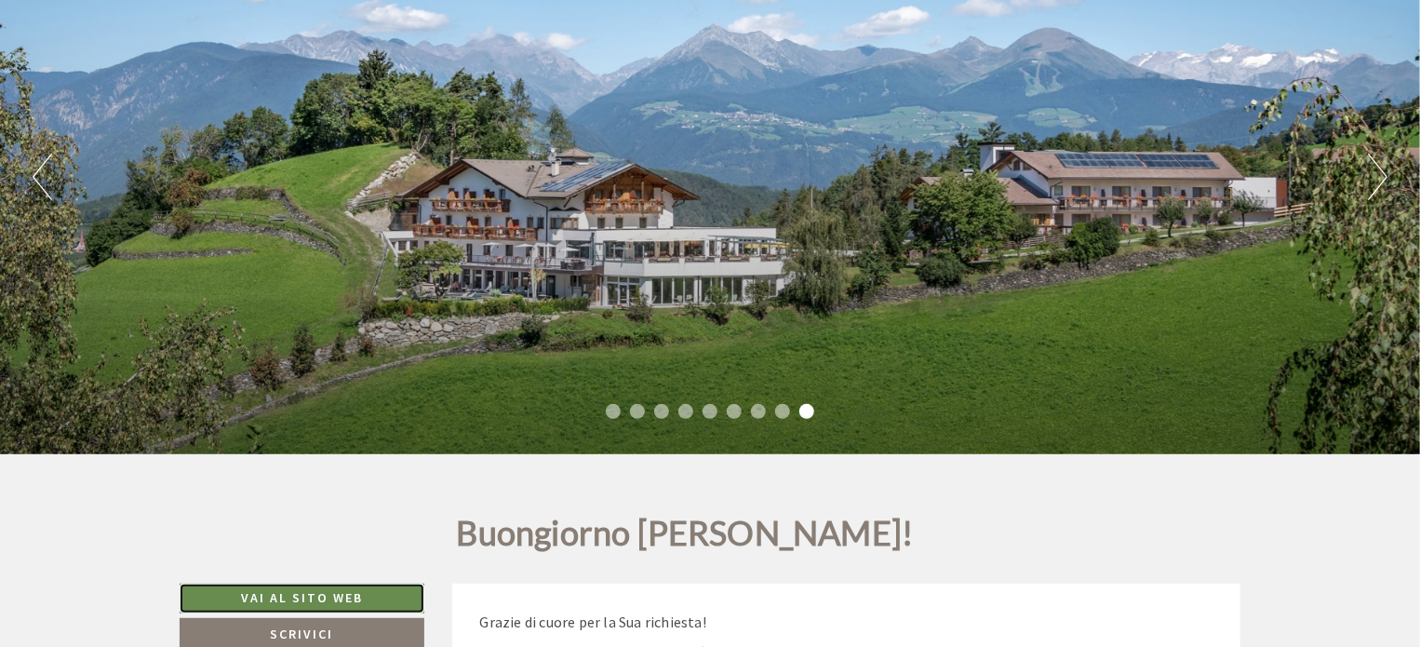
scroll to position [0, 0]
